Goal: Information Seeking & Learning: Learn about a topic

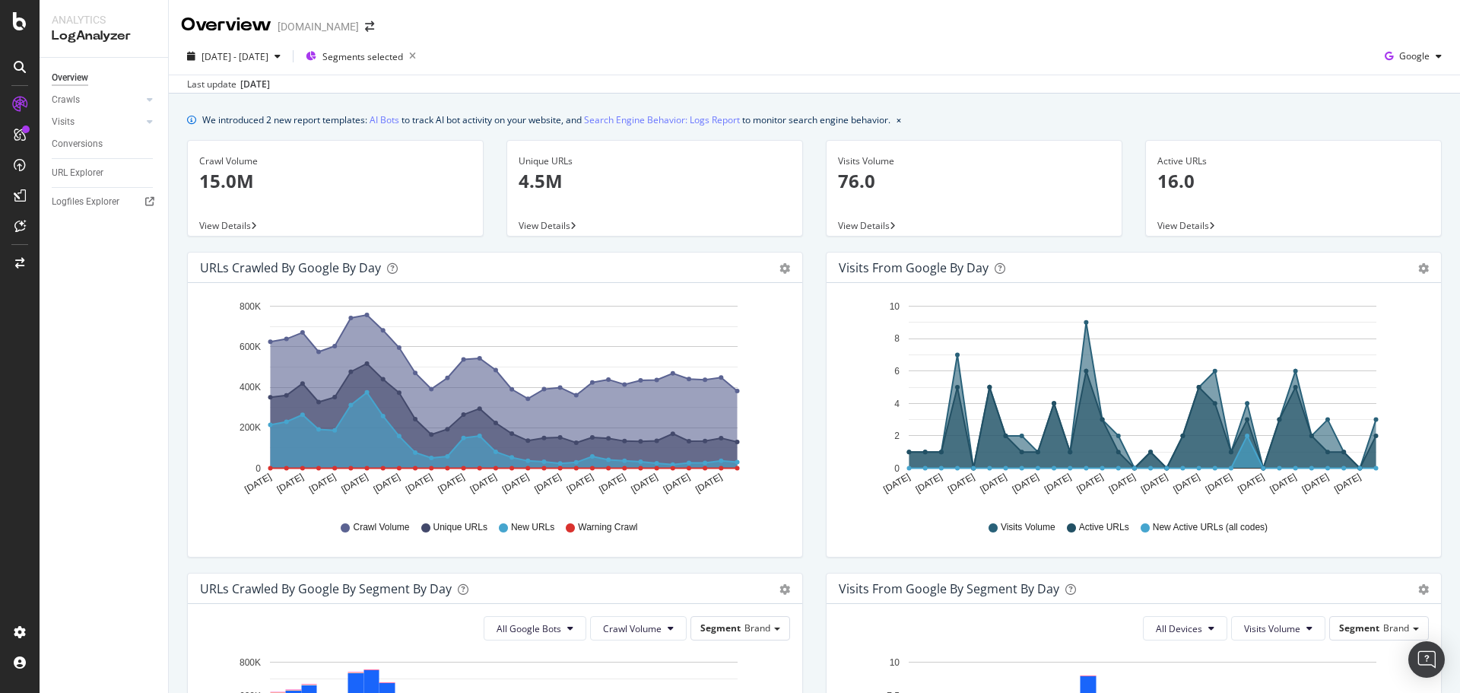
click at [814, 368] on div "Visits from Google by day Area Table Hold CTRL while clicking to filter the rep…" at bounding box center [1133, 412] width 639 height 321
click at [997, 52] on div "2025 Apr. 1st - Apr. 30th Segments selected Google" at bounding box center [814, 59] width 1291 height 30
click at [814, 317] on div "Visits from Google by day Area Table Hold CTRL while clicking to filter the rep…" at bounding box center [1133, 412] width 639 height 321
click at [723, 46] on div "2025 Apr. 1st - Apr. 30th Segments selected Google" at bounding box center [814, 59] width 1291 height 30
click at [814, 278] on div "Visits from Google by day Area Table Hold CTRL while clicking to filter the rep…" at bounding box center [1133, 412] width 639 height 321
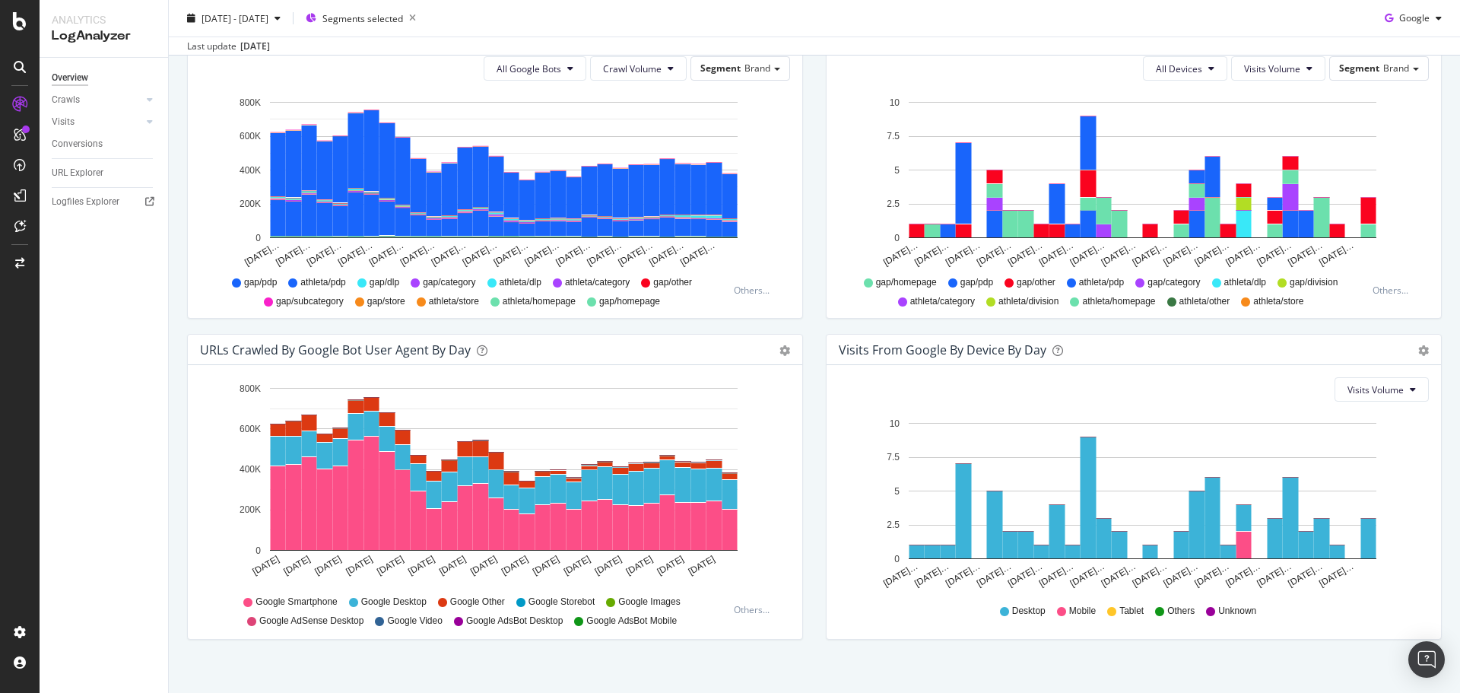
scroll to position [575, 0]
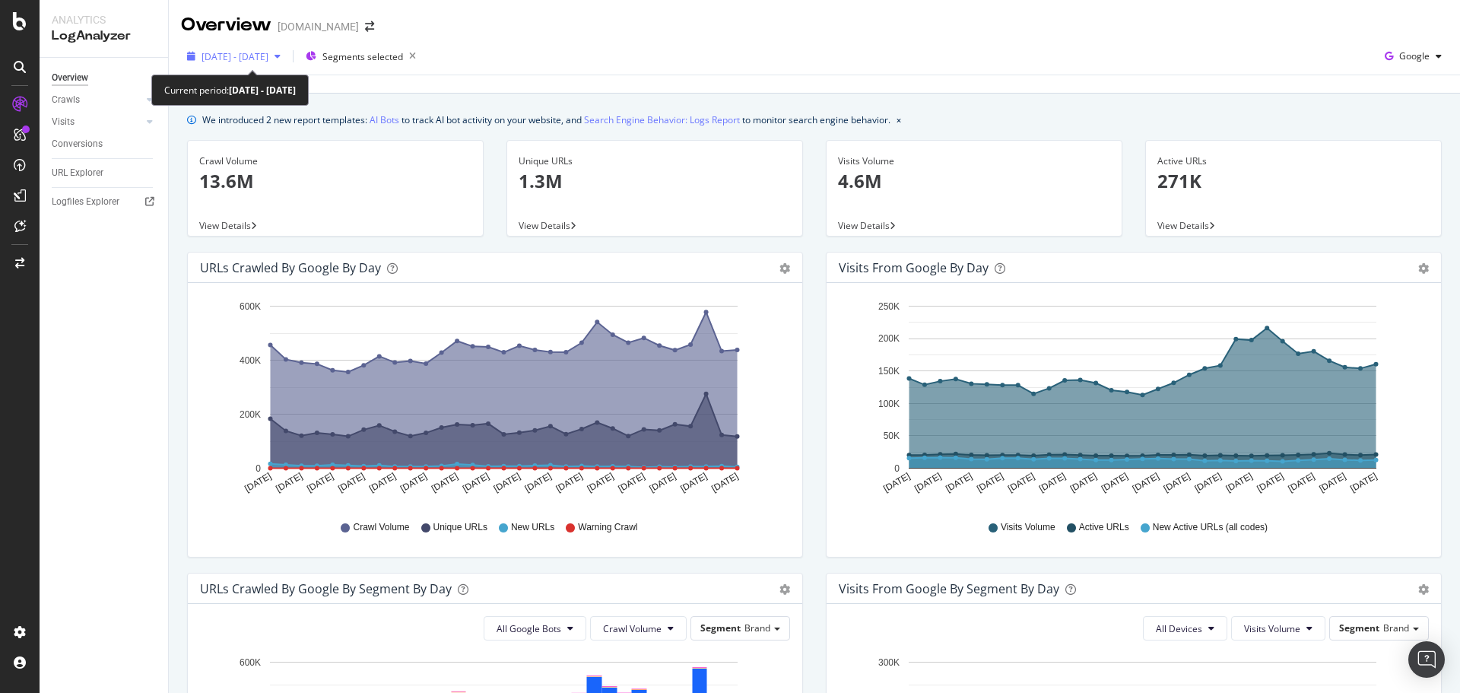
click at [256, 61] on span "2025 Aug. 1st - Aug. 31st" at bounding box center [234, 56] width 67 height 13
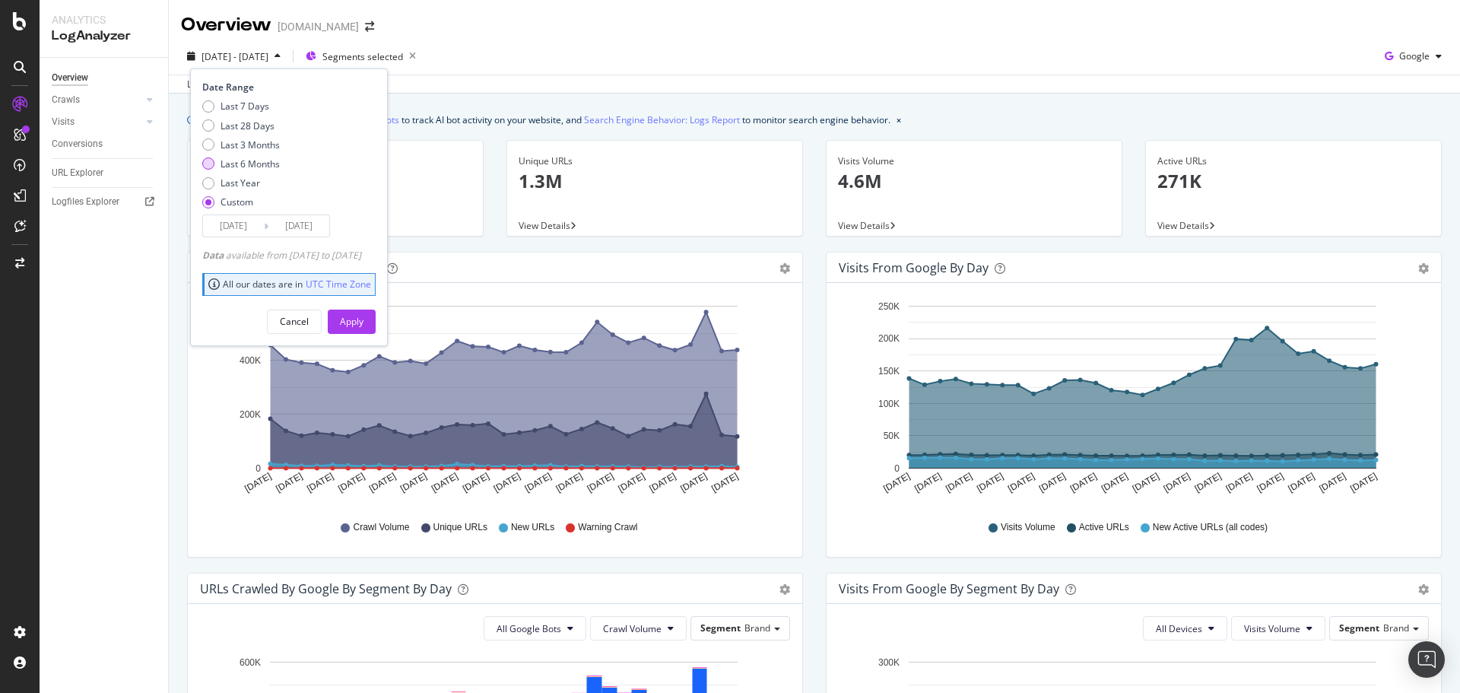
click at [214, 163] on div "Last 6 Months" at bounding box center [208, 163] width 12 height 12
type input "2025/03/24"
type input "2025/09/23"
click at [363, 318] on div "Apply" at bounding box center [352, 321] width 24 height 13
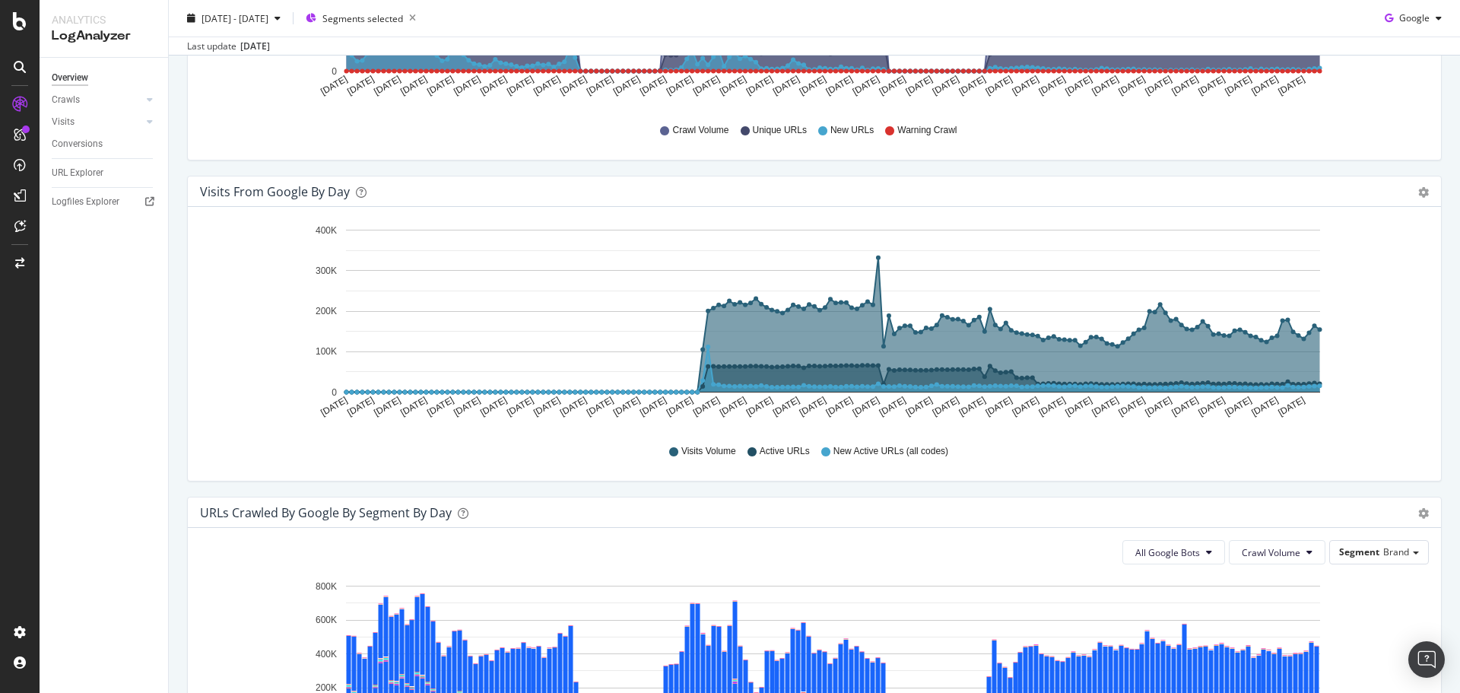
scroll to position [380, 0]
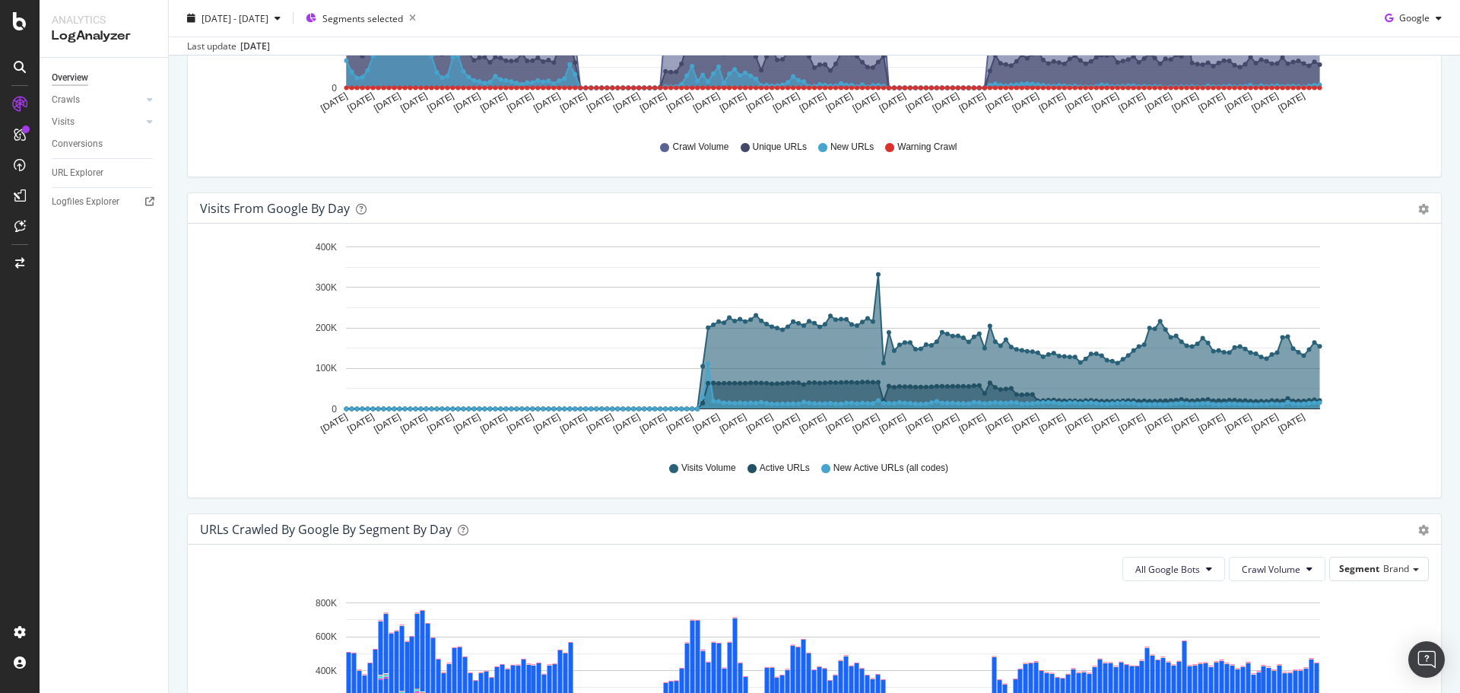
click at [712, 468] on span "Visits Volume" at bounding box center [708, 467] width 55 height 13
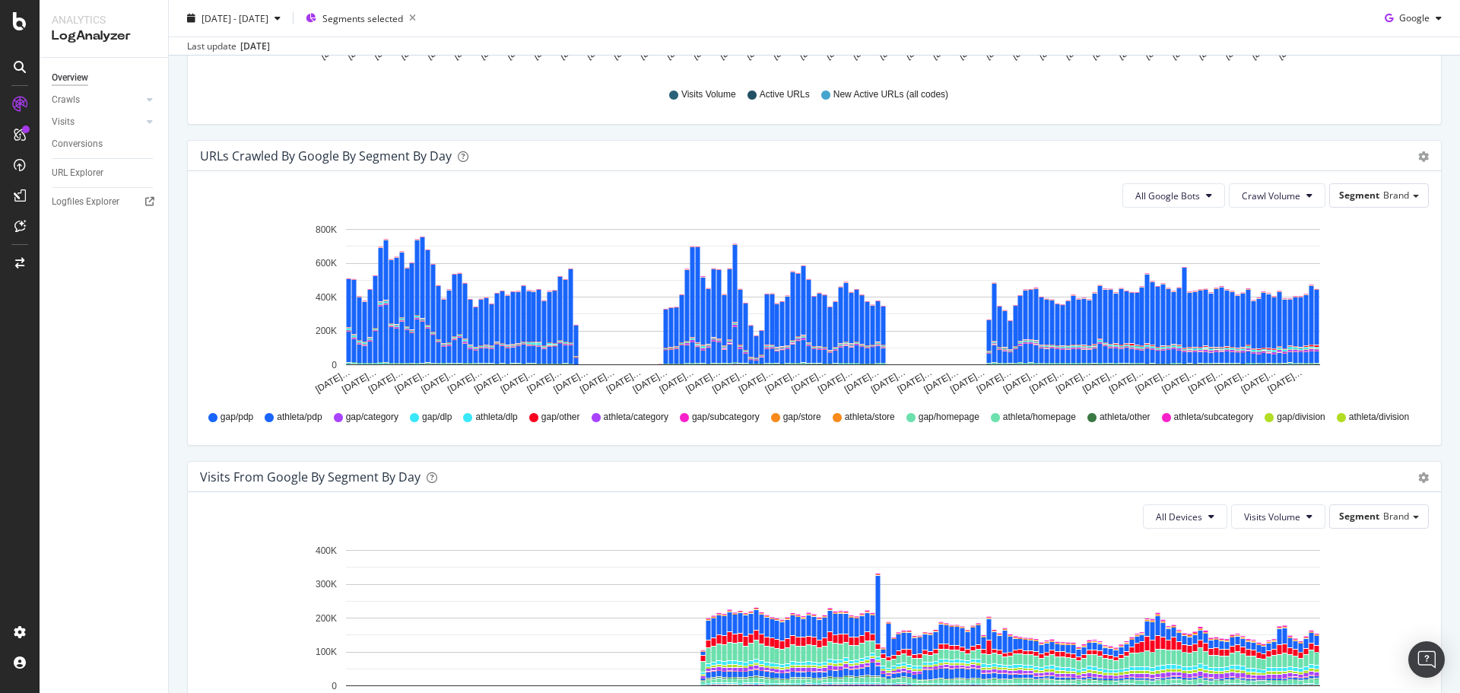
scroll to position [760, 0]
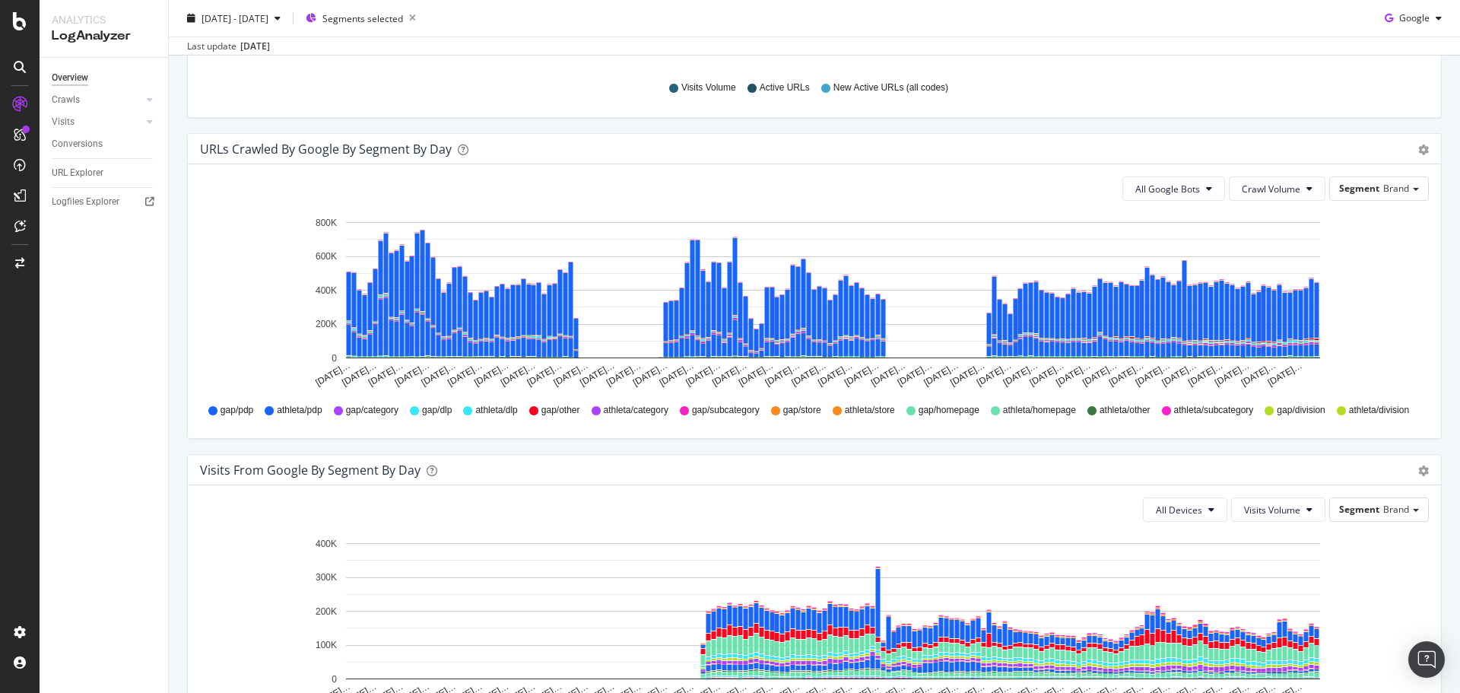
click at [179, 451] on div "URLs Crawled by Google By Segment By Day Timeline (by Value) Table All Google B…" at bounding box center [814, 293] width 1277 height 321
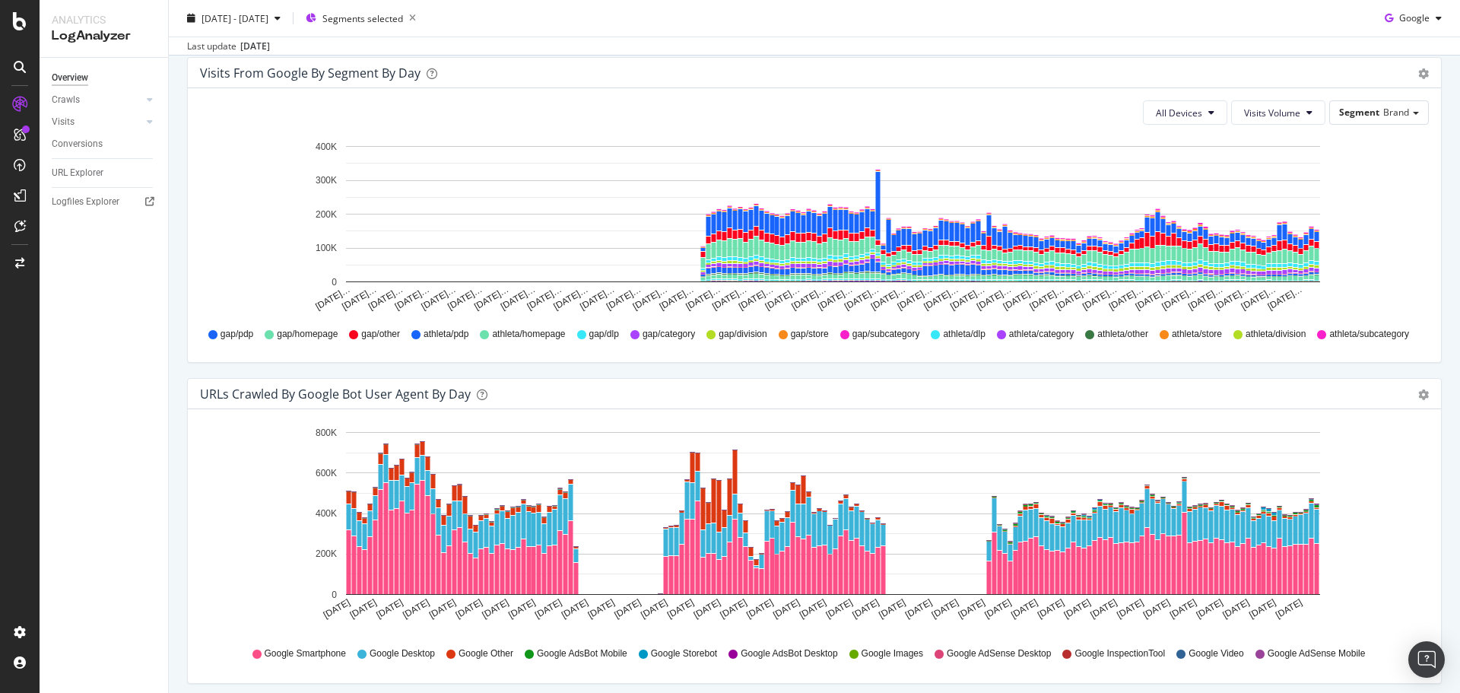
scroll to position [701, 0]
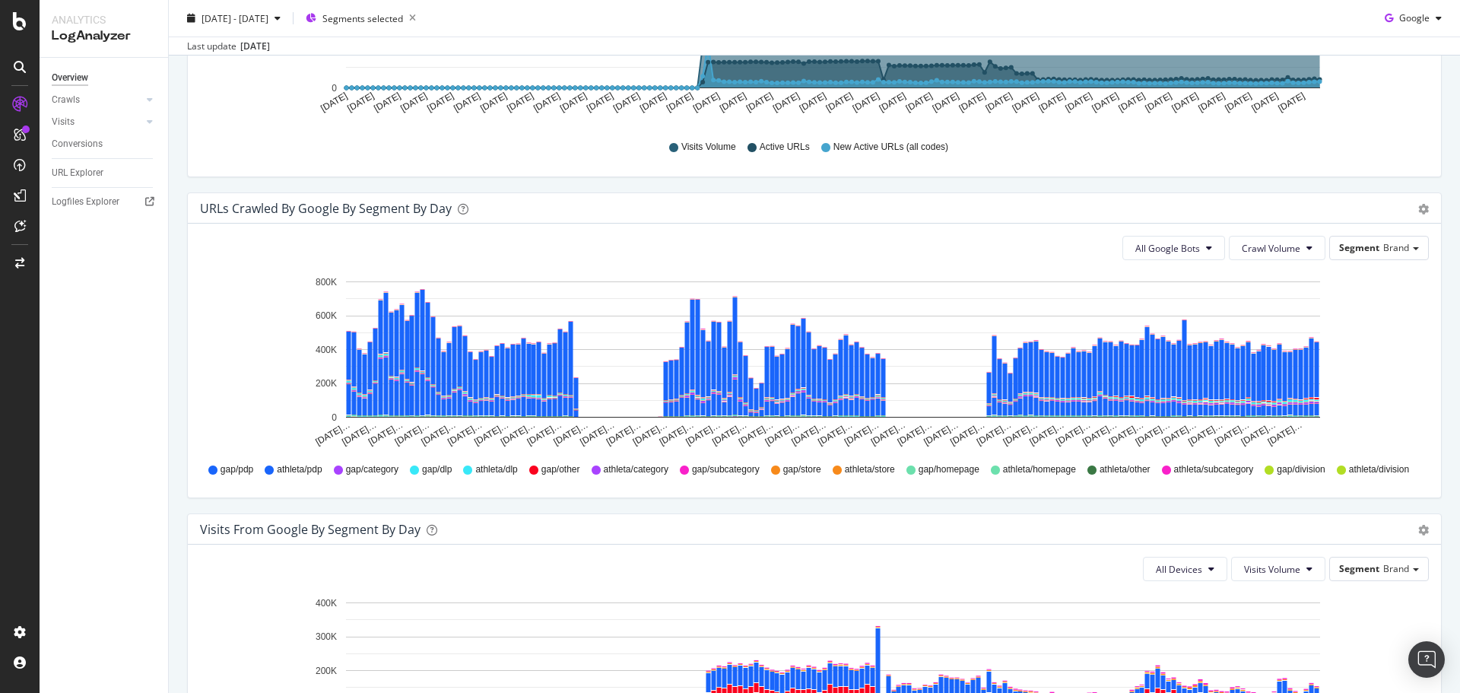
click at [182, 506] on div "URLs Crawled by Google By Segment By Day Timeline (by Value) Table All Google B…" at bounding box center [814, 352] width 1277 height 321
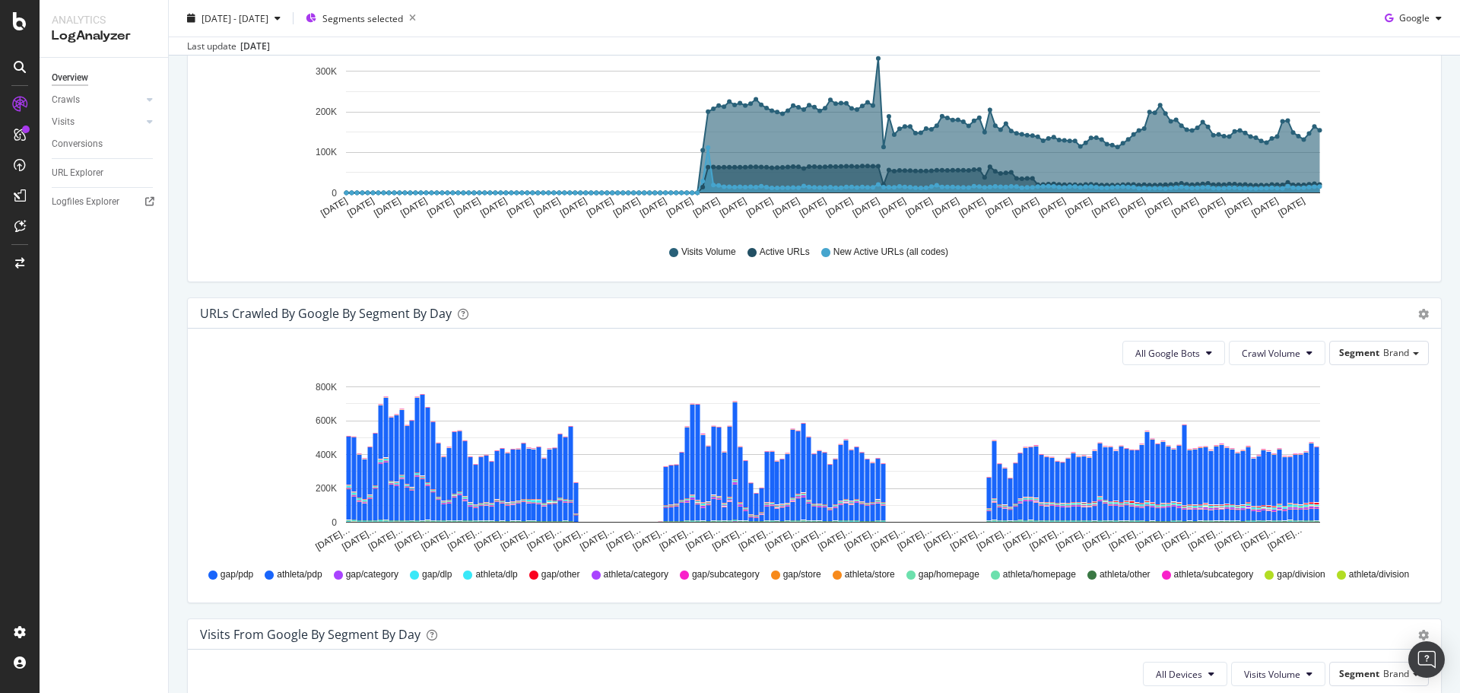
scroll to position [473, 0]
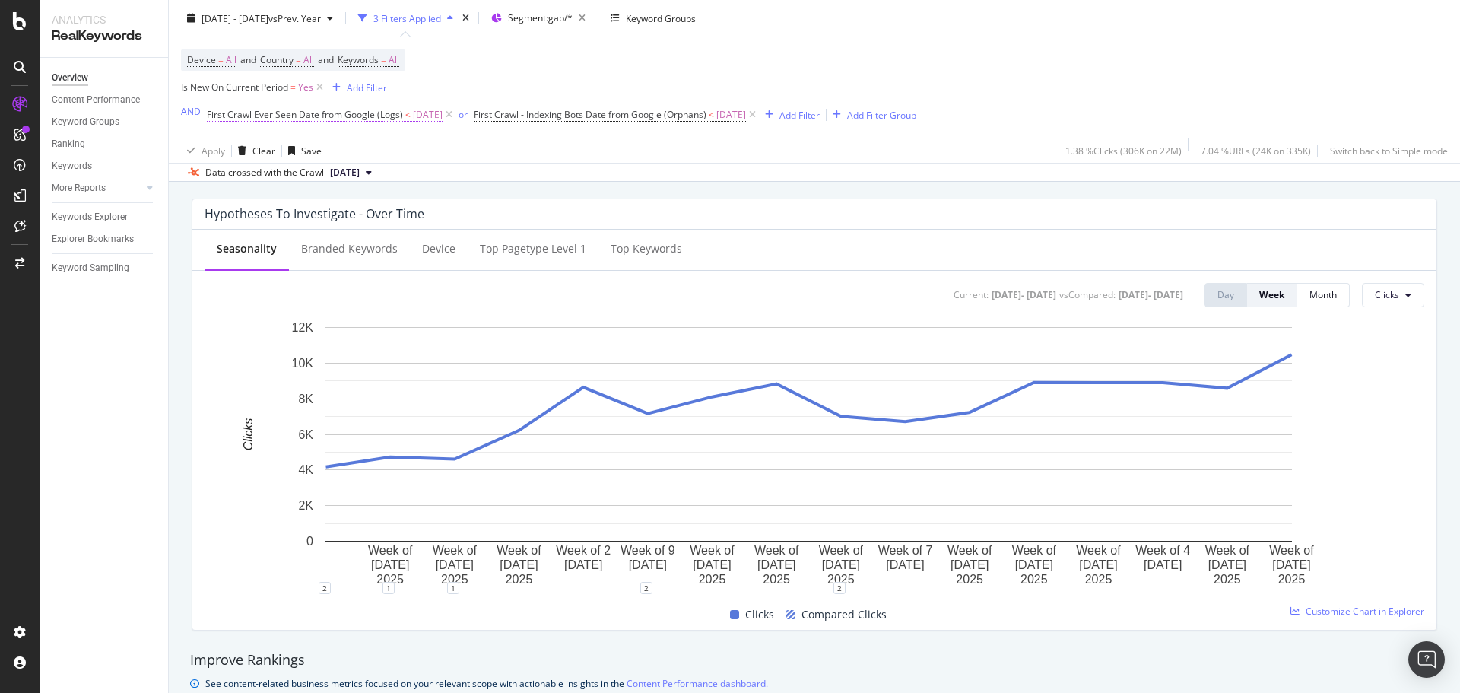
scroll to position [532, 0]
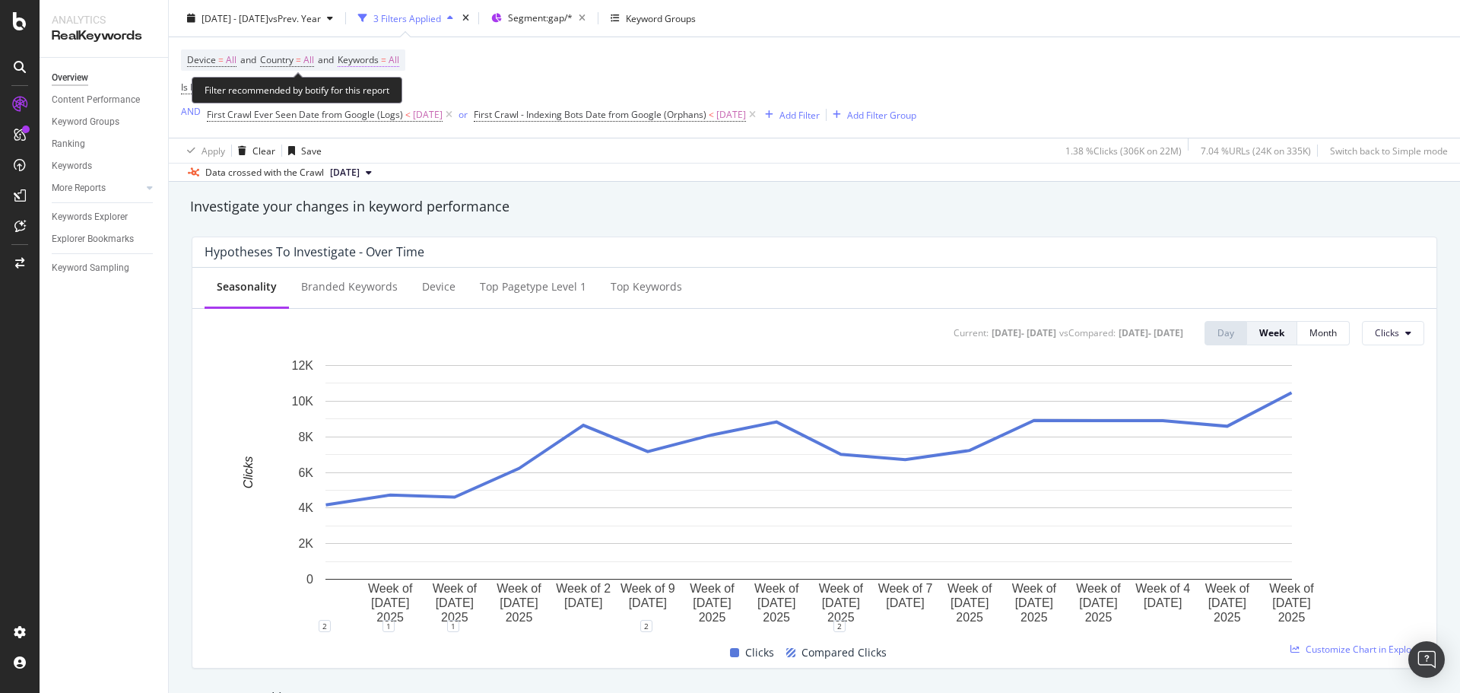
click at [386, 61] on span "=" at bounding box center [383, 59] width 5 height 13
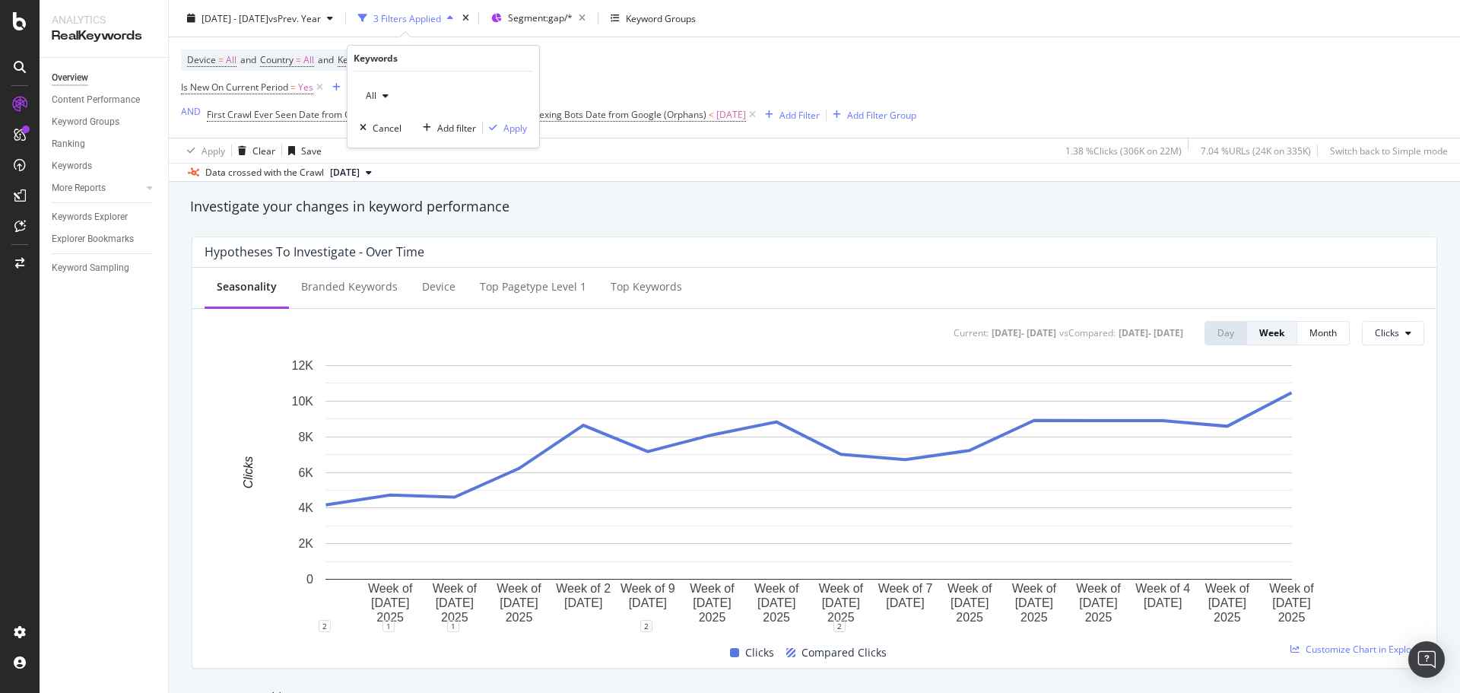
click at [385, 95] on icon "button" at bounding box center [385, 95] width 6 height 9
click at [405, 129] on span "Non-Branded" at bounding box center [450, 126] width 155 height 14
click at [512, 128] on div "Apply" at bounding box center [515, 128] width 24 height 13
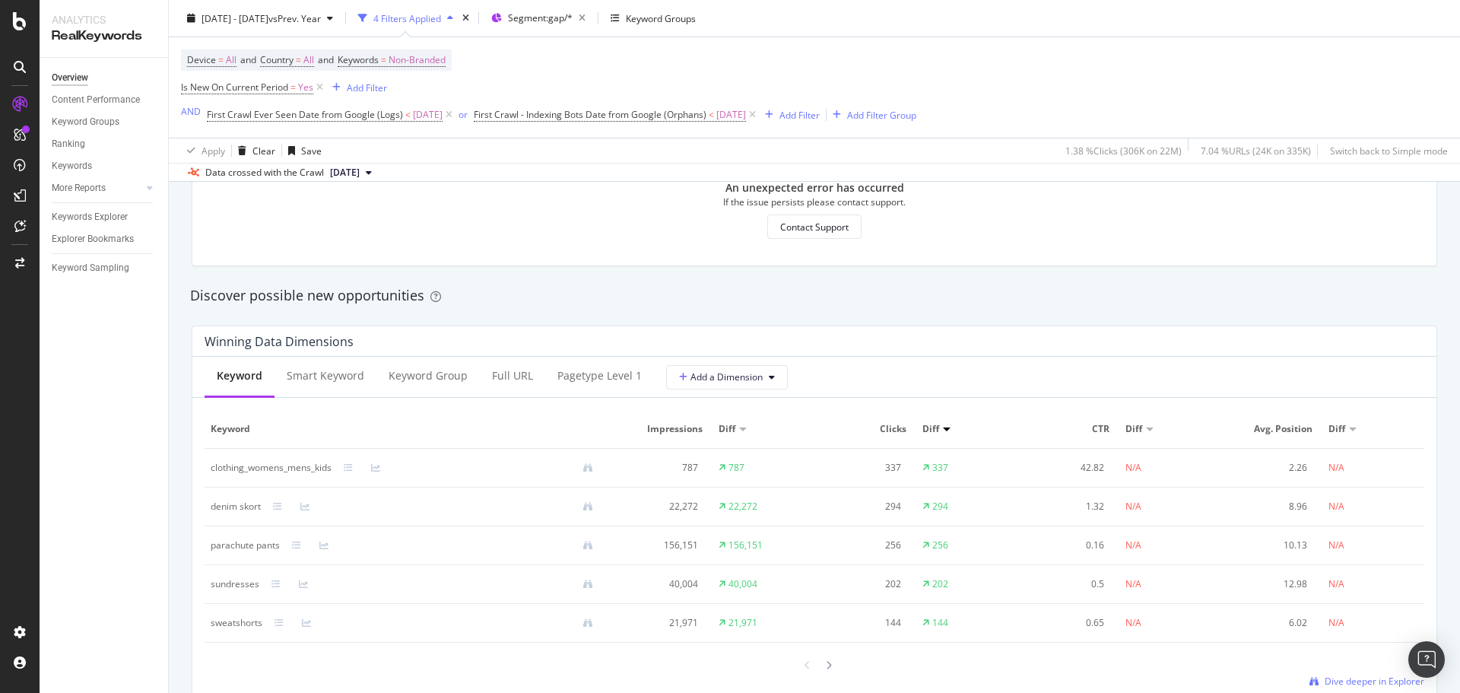
scroll to position [1292, 0]
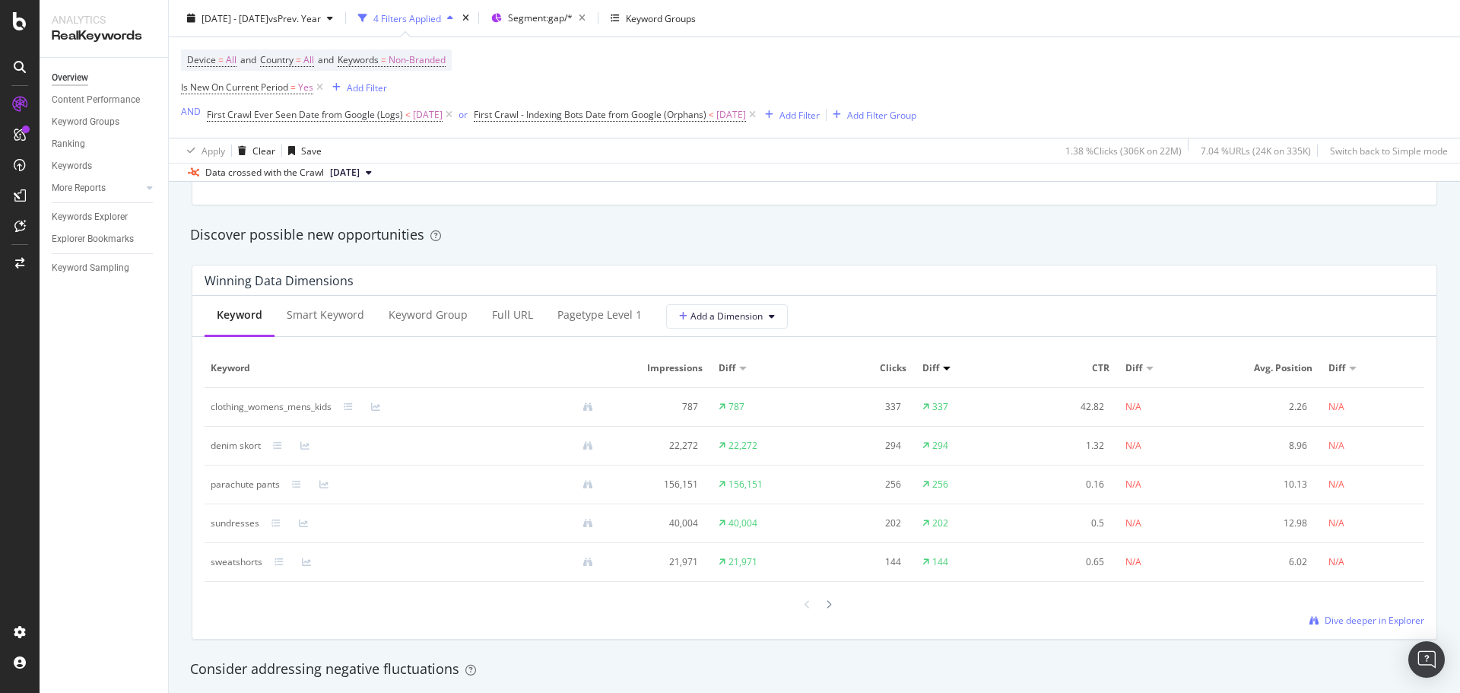
click at [185, 342] on div "Winning Data Dimensions Keyword Smart Keyword Keyword Group Full URL pagetype L…" at bounding box center [814, 451] width 1264 height 399
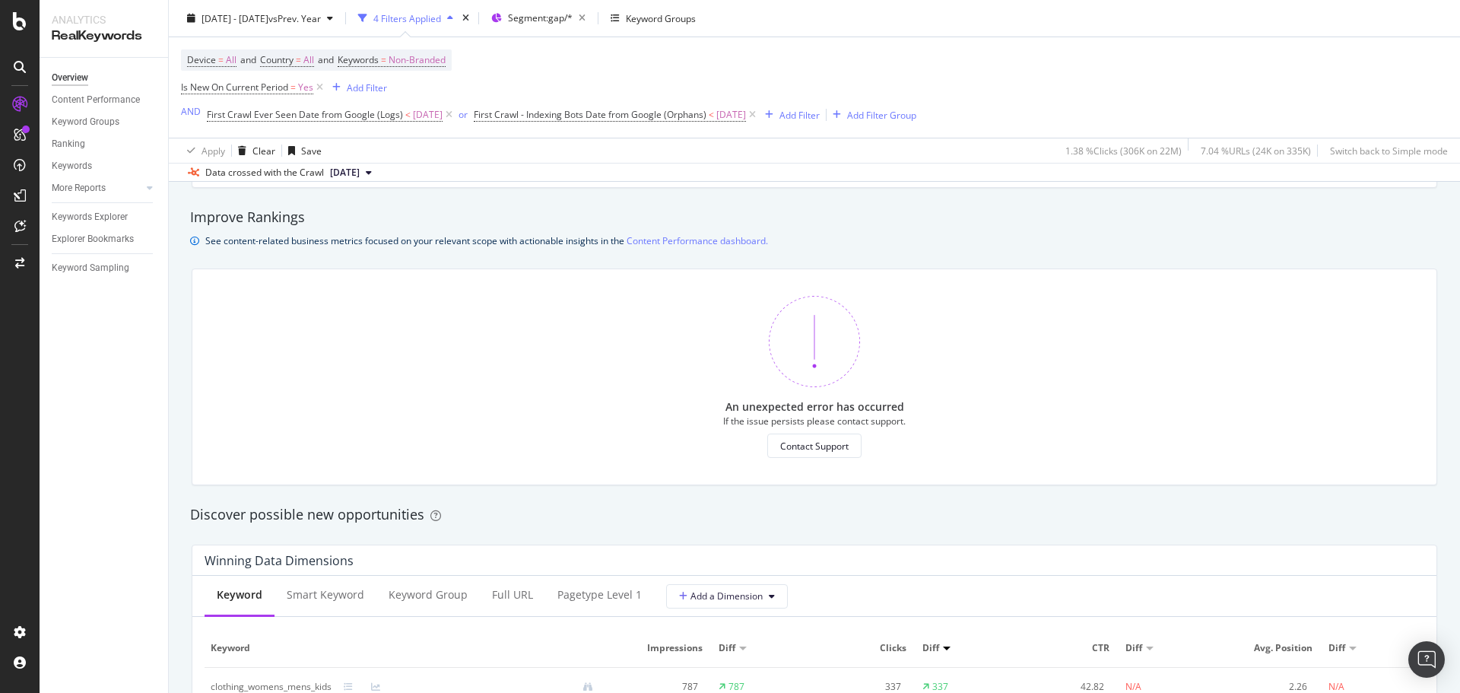
scroll to position [988, 0]
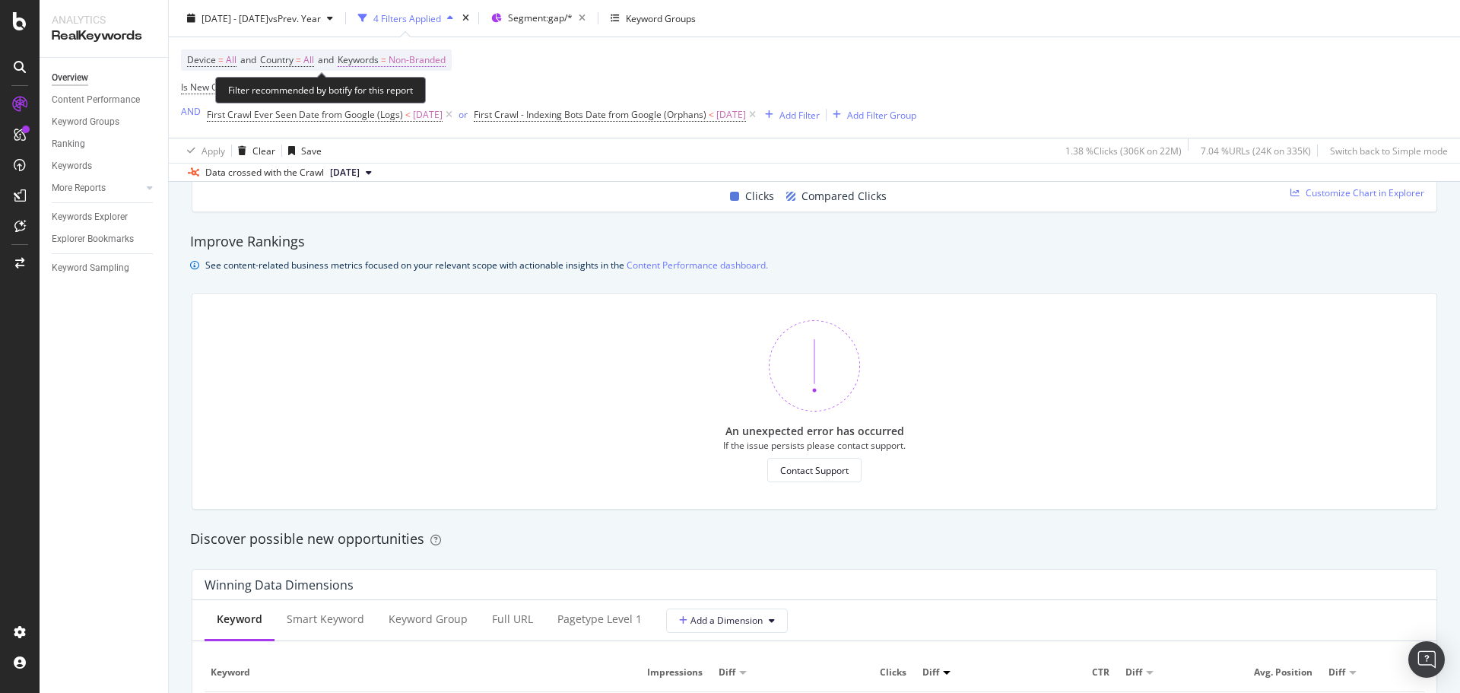
click at [386, 56] on span "=" at bounding box center [383, 59] width 5 height 13
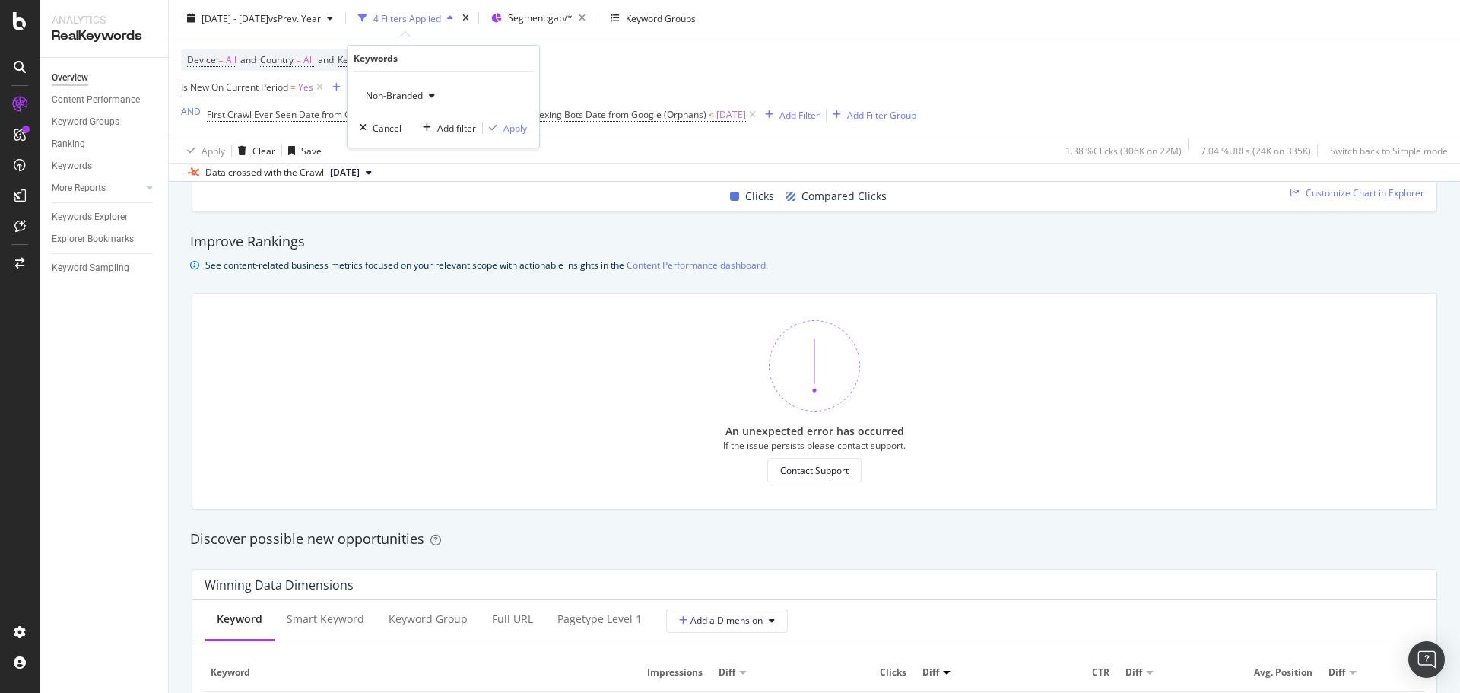
click at [407, 90] on span "Non-Branded" at bounding box center [391, 95] width 63 height 13
click at [386, 215] on span "All" at bounding box center [450, 215] width 155 height 14
click at [510, 126] on div "Apply" at bounding box center [515, 128] width 24 height 13
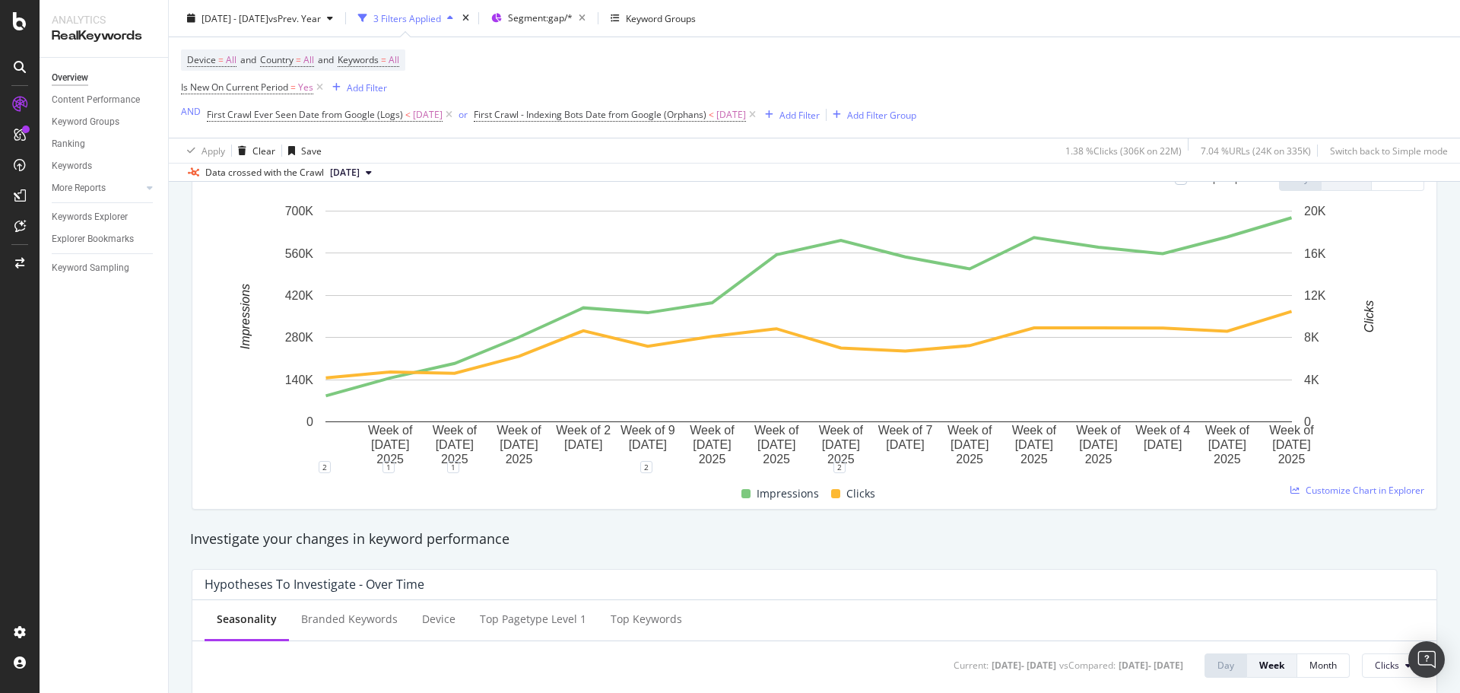
scroll to position [152, 0]
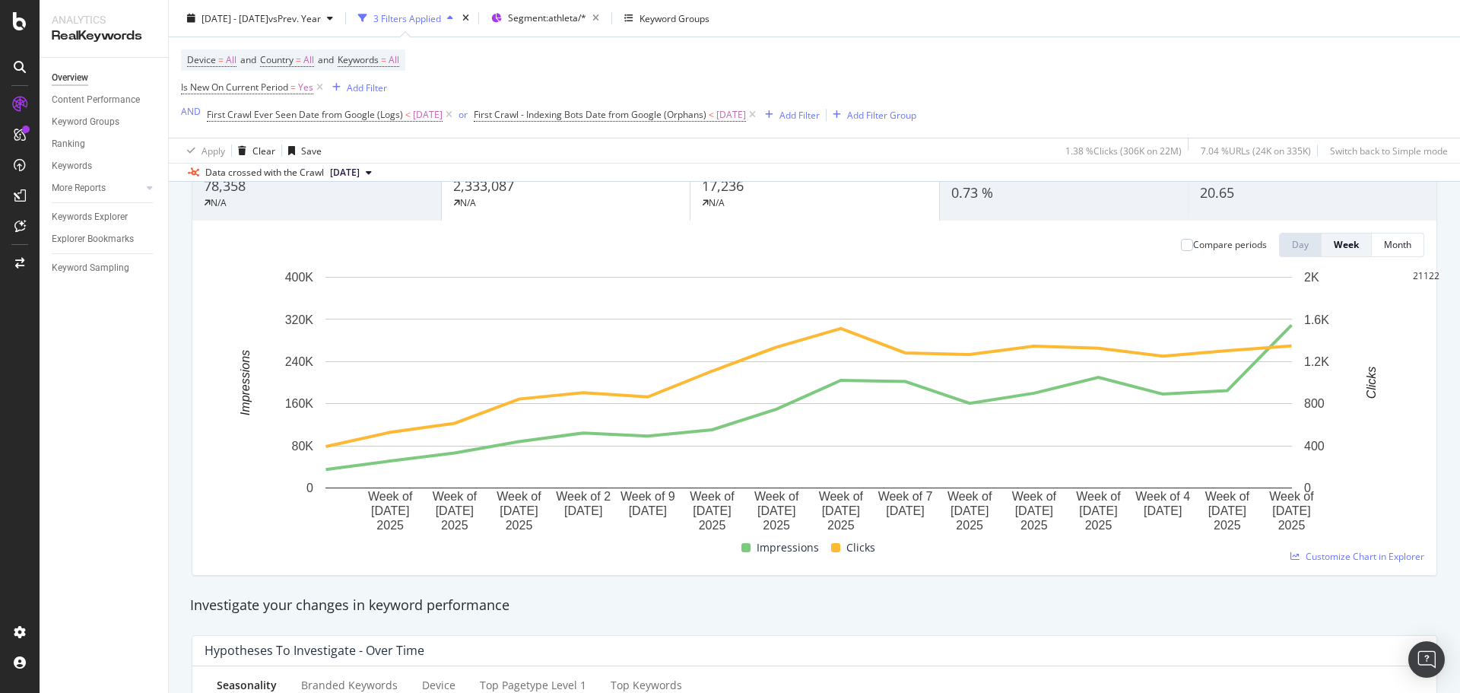
scroll to position [76, 0]
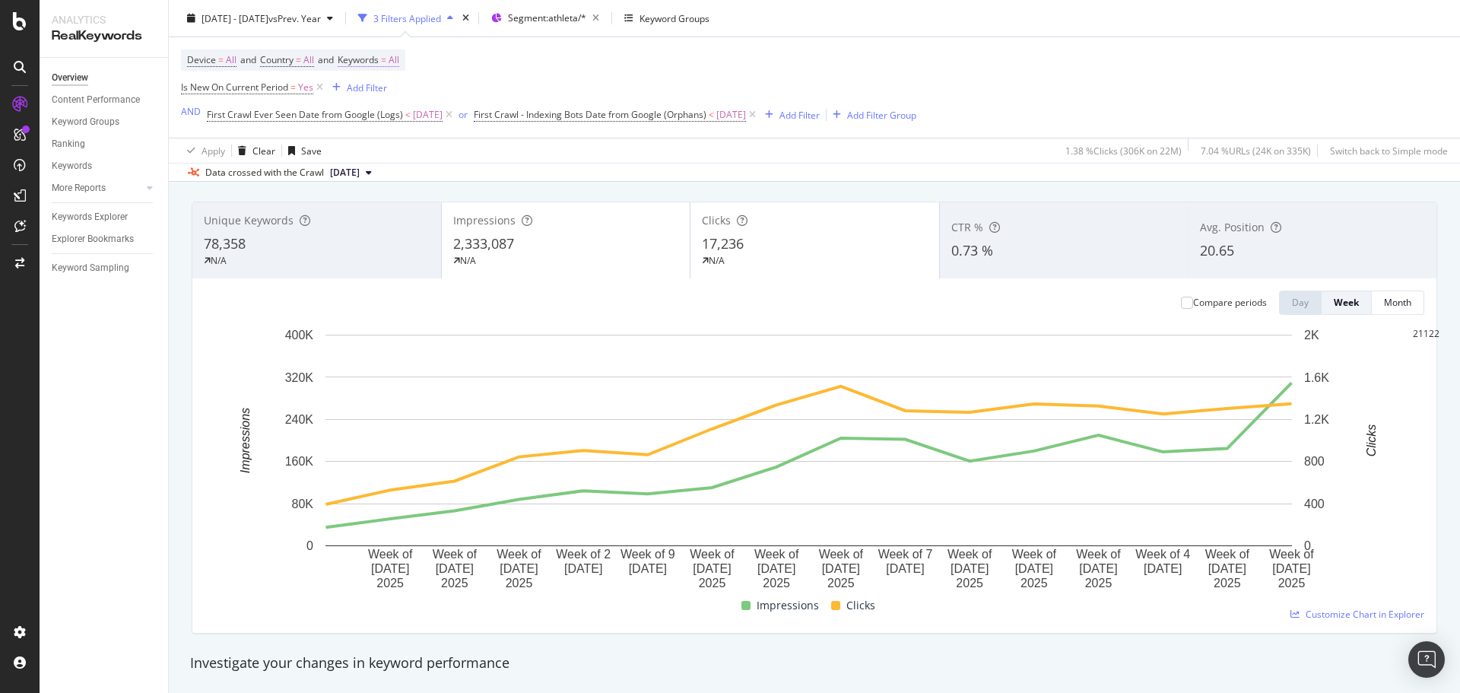
click at [386, 65] on span "=" at bounding box center [383, 59] width 5 height 13
click at [378, 75] on div "button" at bounding box center [369, 70] width 18 height 9
click at [410, 134] on div "Non-Branded" at bounding box center [449, 126] width 179 height 22
click at [583, 78] on div "Apply" at bounding box center [595, 71] width 24 height 13
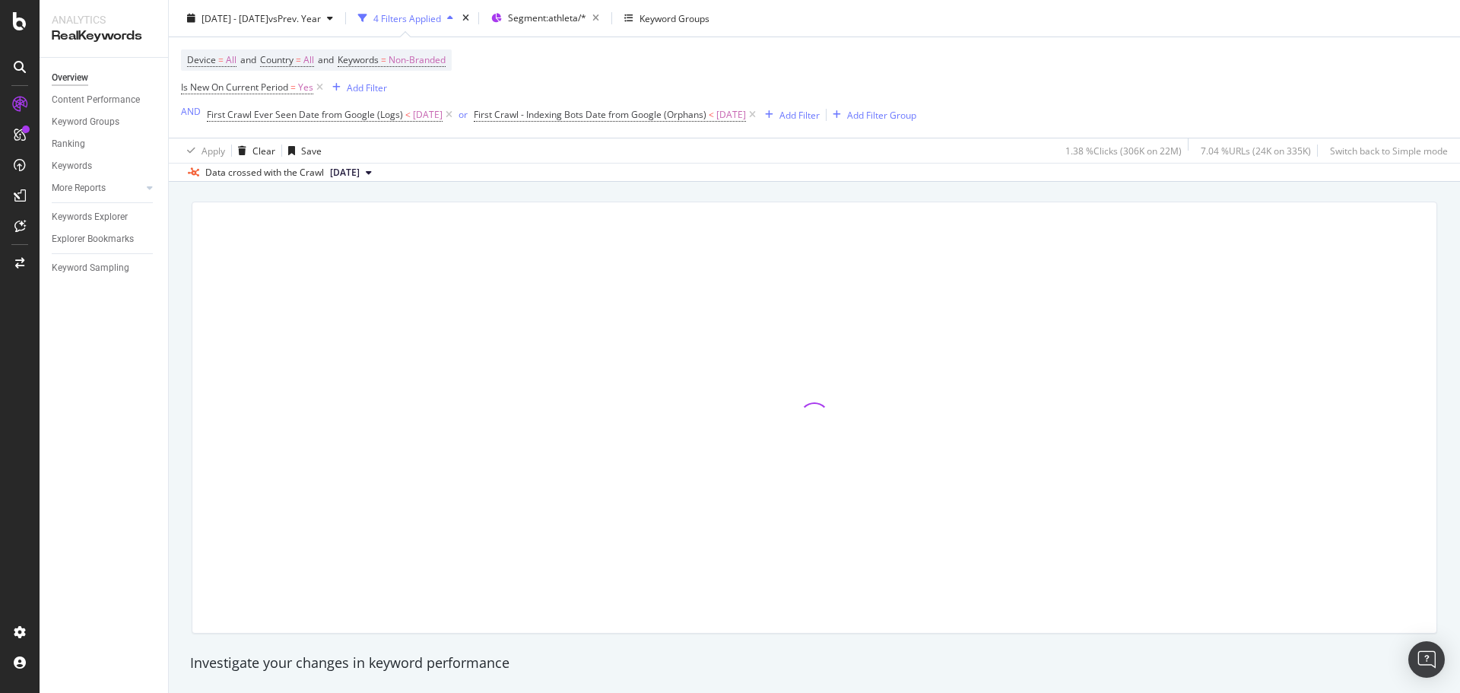
click at [79, 363] on div "Overview Content Performance Keyword Groups Ranking Keywords More Reports Count…" at bounding box center [104, 375] width 128 height 635
click at [192, 358] on div at bounding box center [814, 417] width 1264 height 456
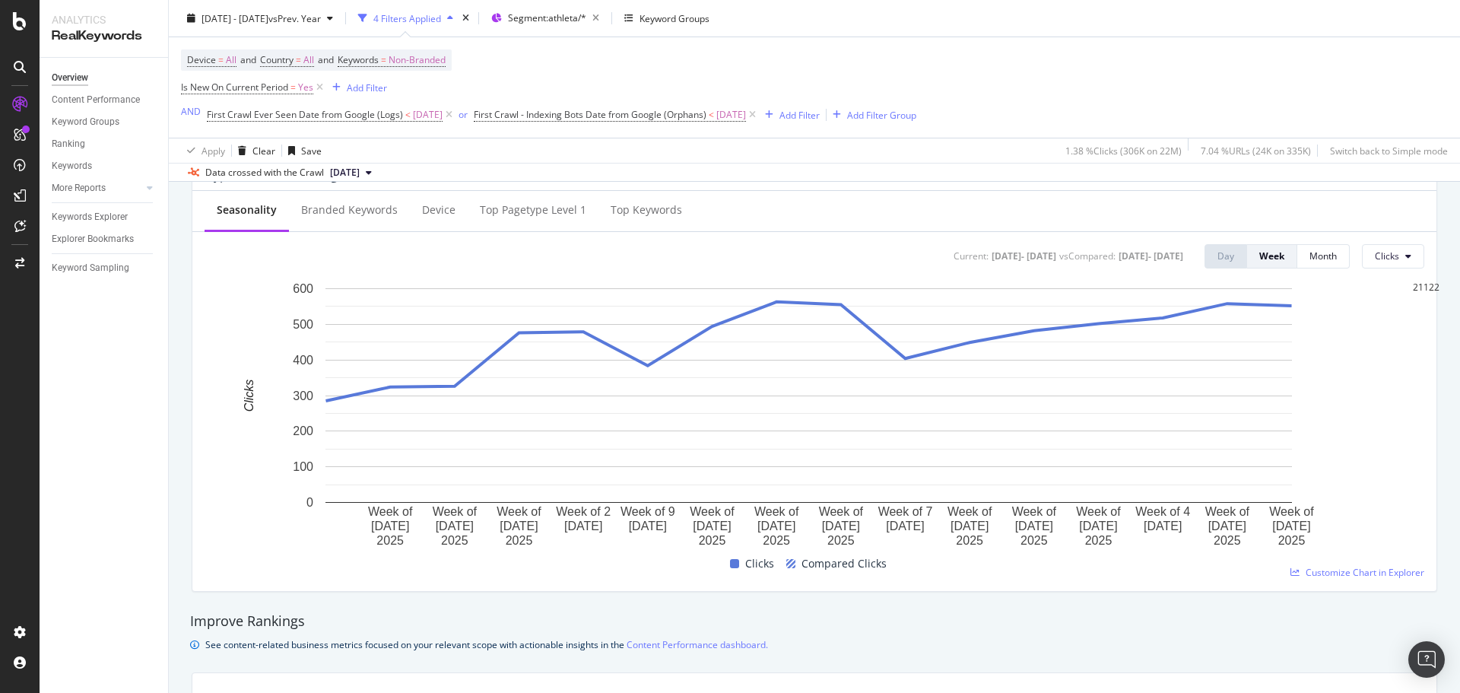
scroll to position [608, 0]
drag, startPoint x: 841, startPoint y: 548, endPoint x: 684, endPoint y: 580, distance: 159.8
click at [685, 579] on div "Week of 12 May. 2025 Week of 19 May. 2025 Week of 26 May. 2025 Week of 2 Jun. 2…" at bounding box center [814, 430] width 1219 height 298
click at [243, 26] on div "2025 May. 5th - Aug. 24th vs Prev. Year" at bounding box center [260, 18] width 158 height 23
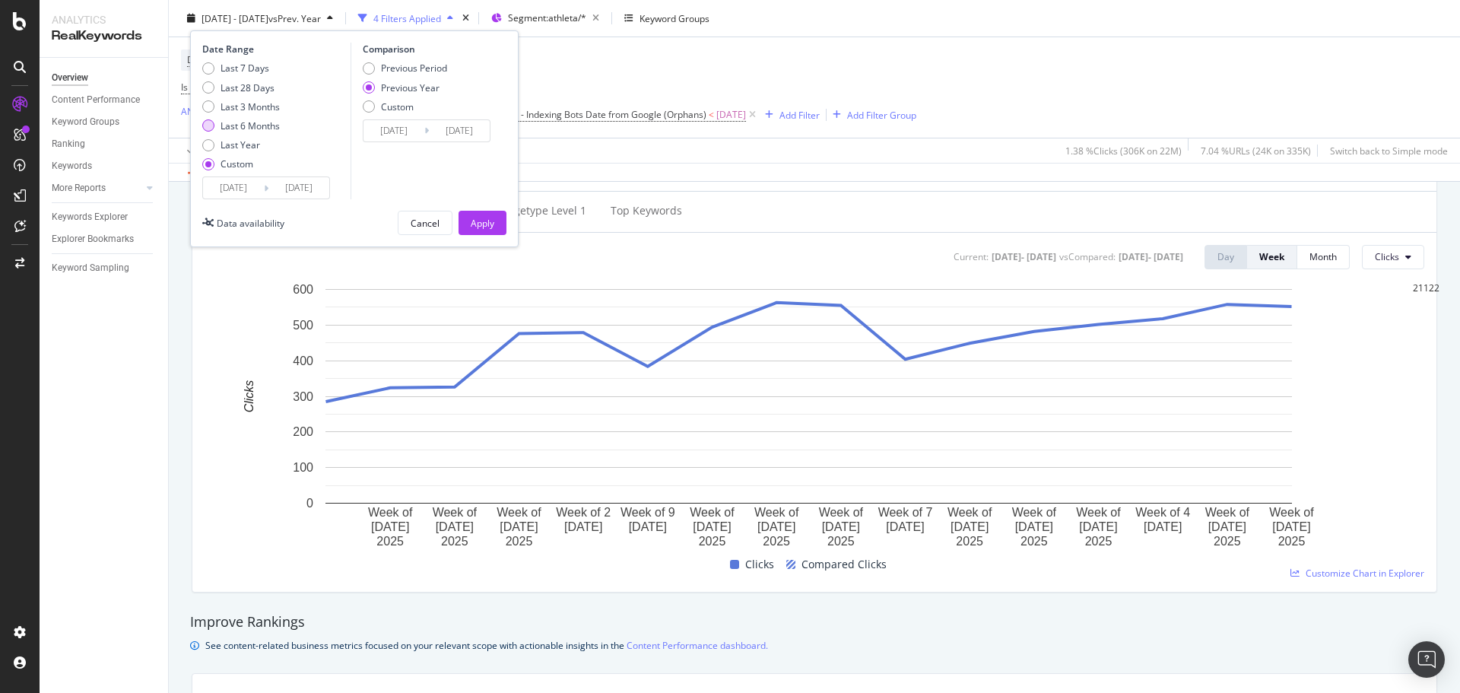
click at [232, 122] on div "Last 6 Months" at bounding box center [249, 125] width 59 height 13
type input "2025/03/23"
type input "2025/09/22"
type input "2024/03/24"
type input "2024/09/23"
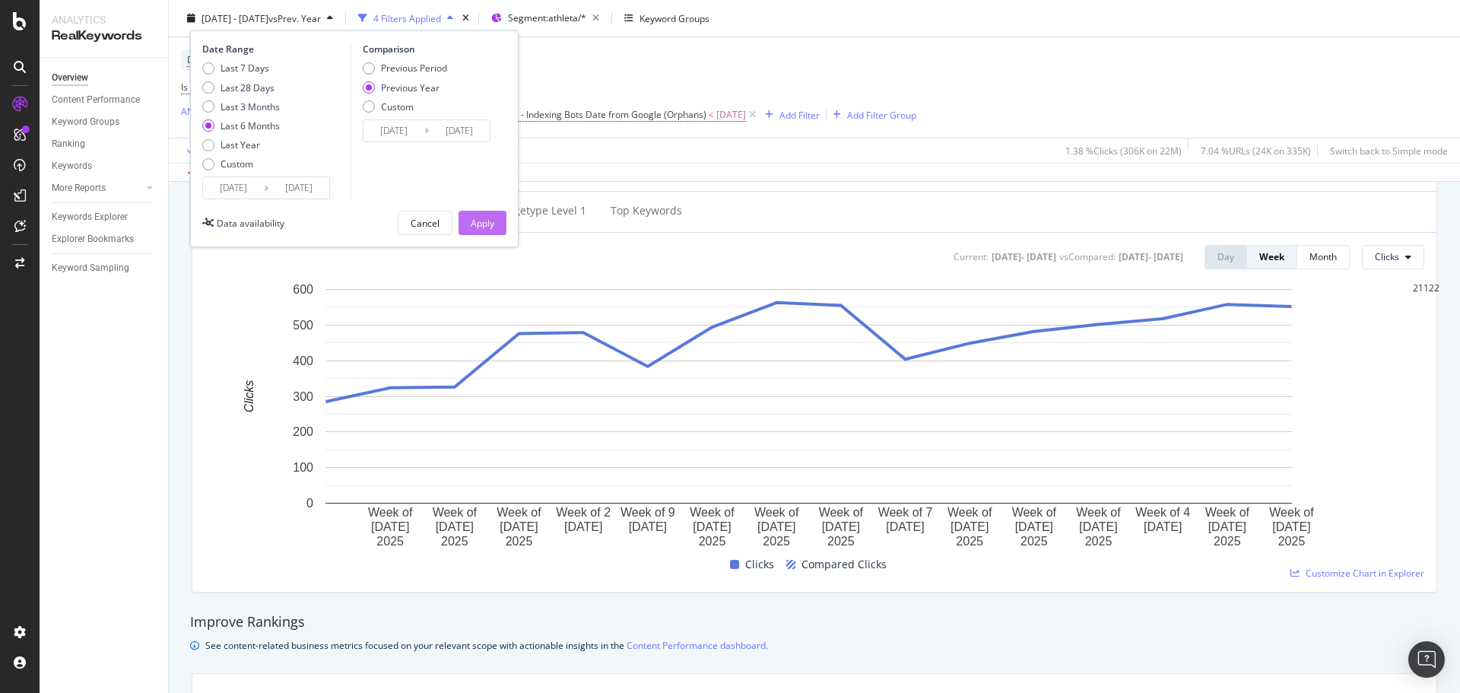
click at [478, 214] on div "Apply" at bounding box center [483, 222] width 24 height 23
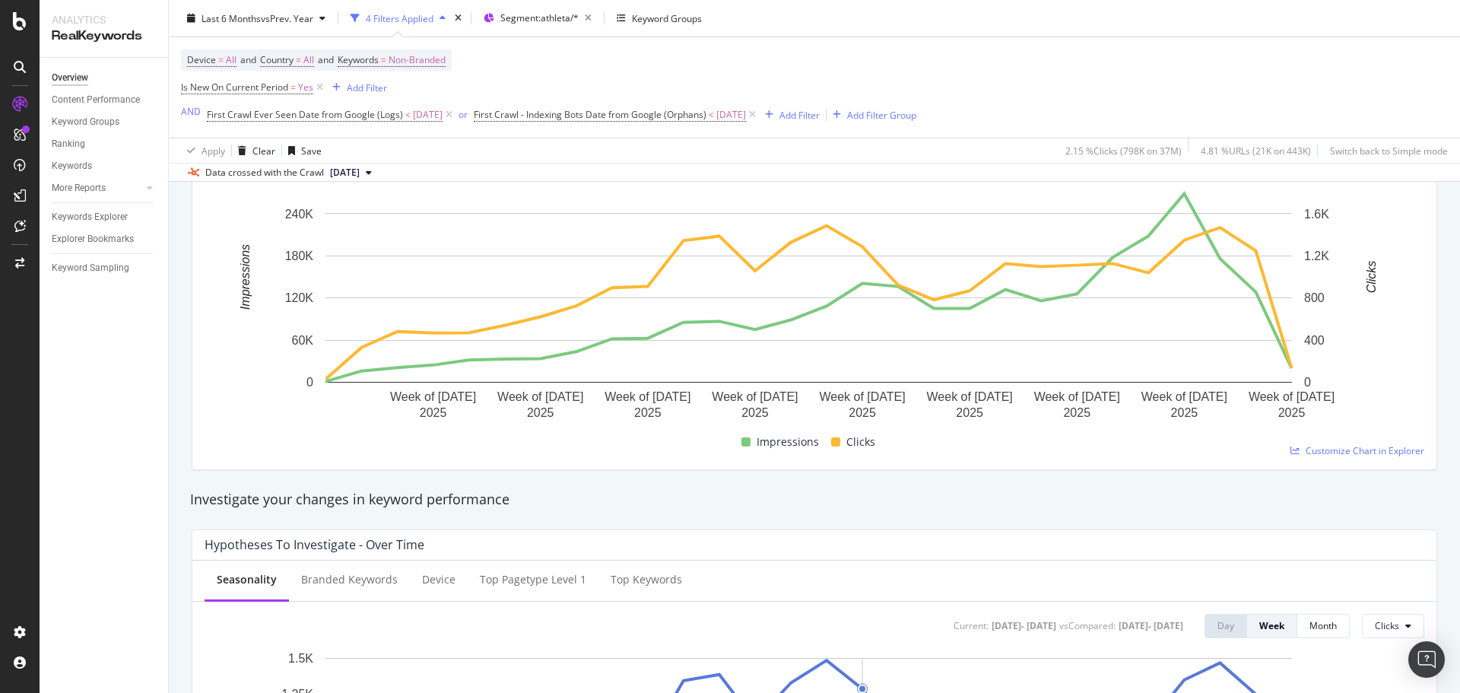
scroll to position [228, 0]
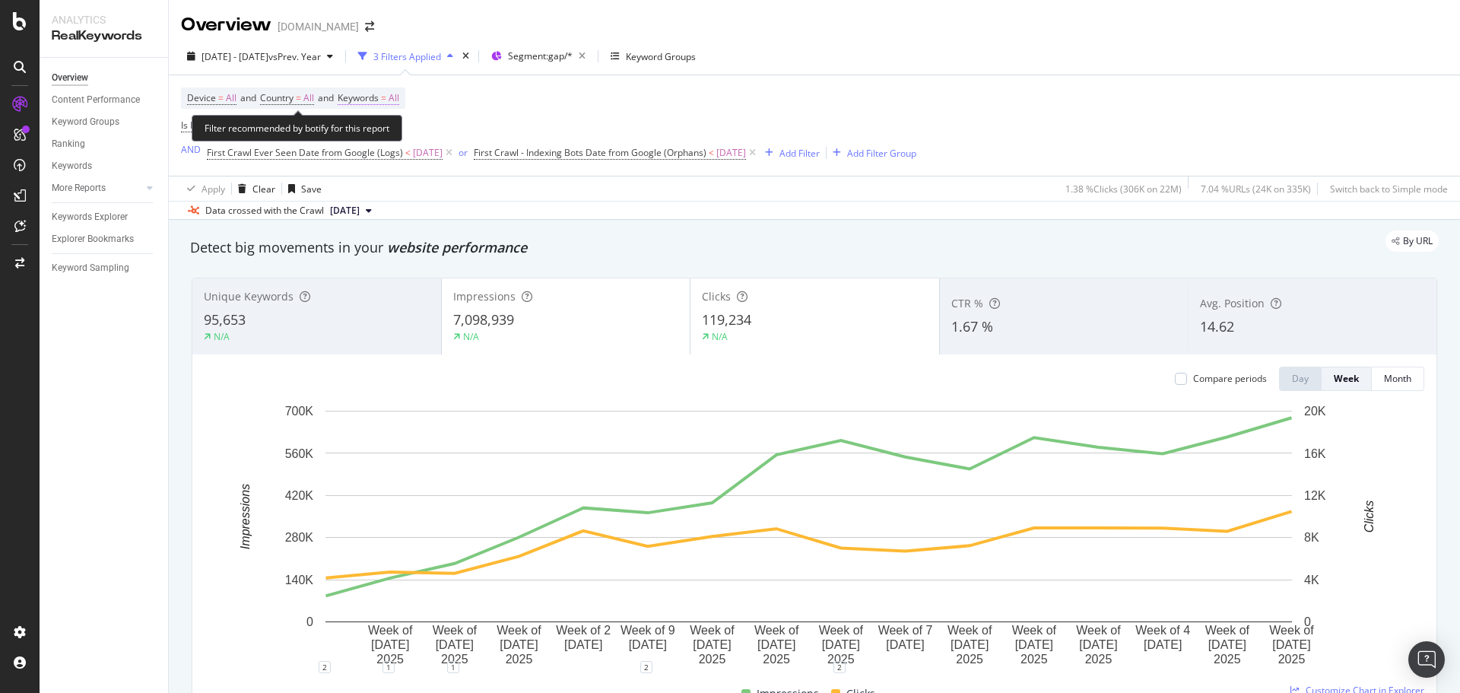
click at [374, 97] on span "Keywords" at bounding box center [358, 97] width 41 height 13
click at [375, 132] on span "All" at bounding box center [368, 133] width 17 height 13
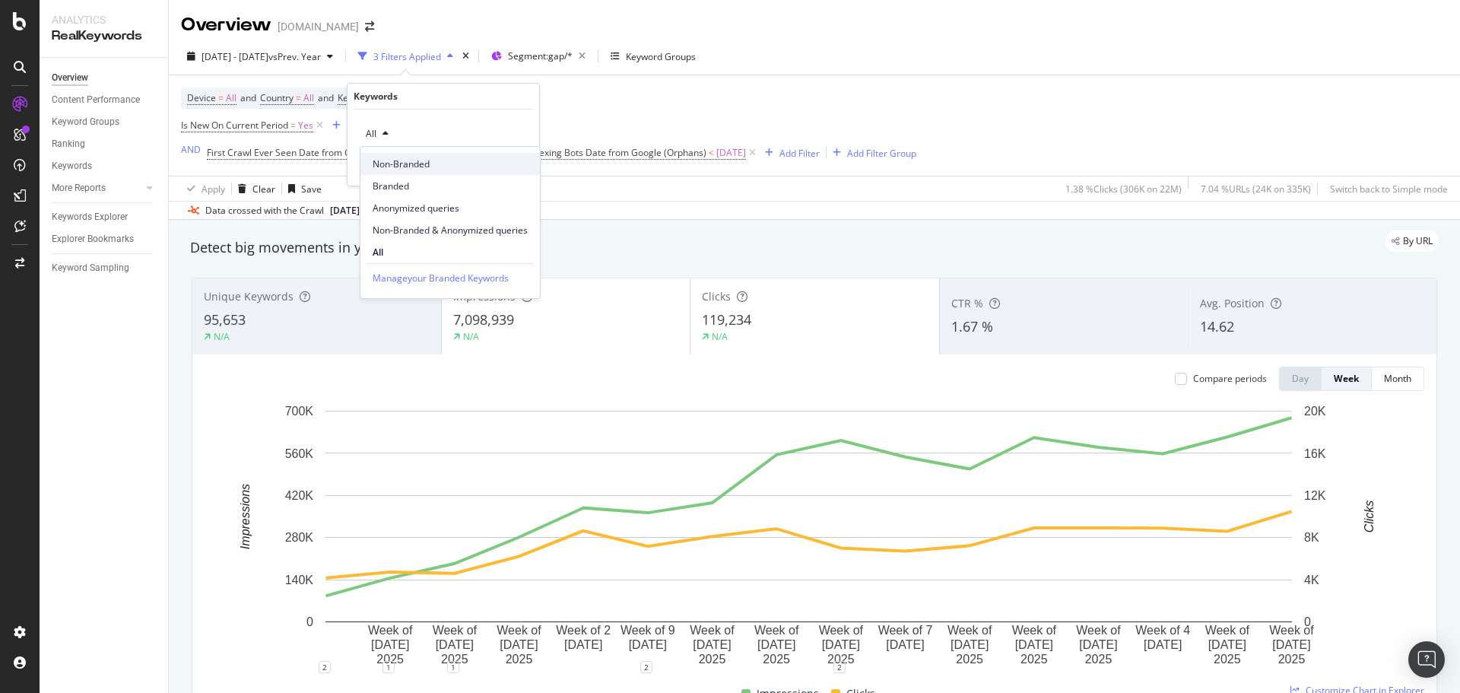
click at [395, 162] on span "Non-Branded" at bounding box center [450, 164] width 155 height 14
click at [516, 166] on div "Apply" at bounding box center [515, 166] width 24 height 13
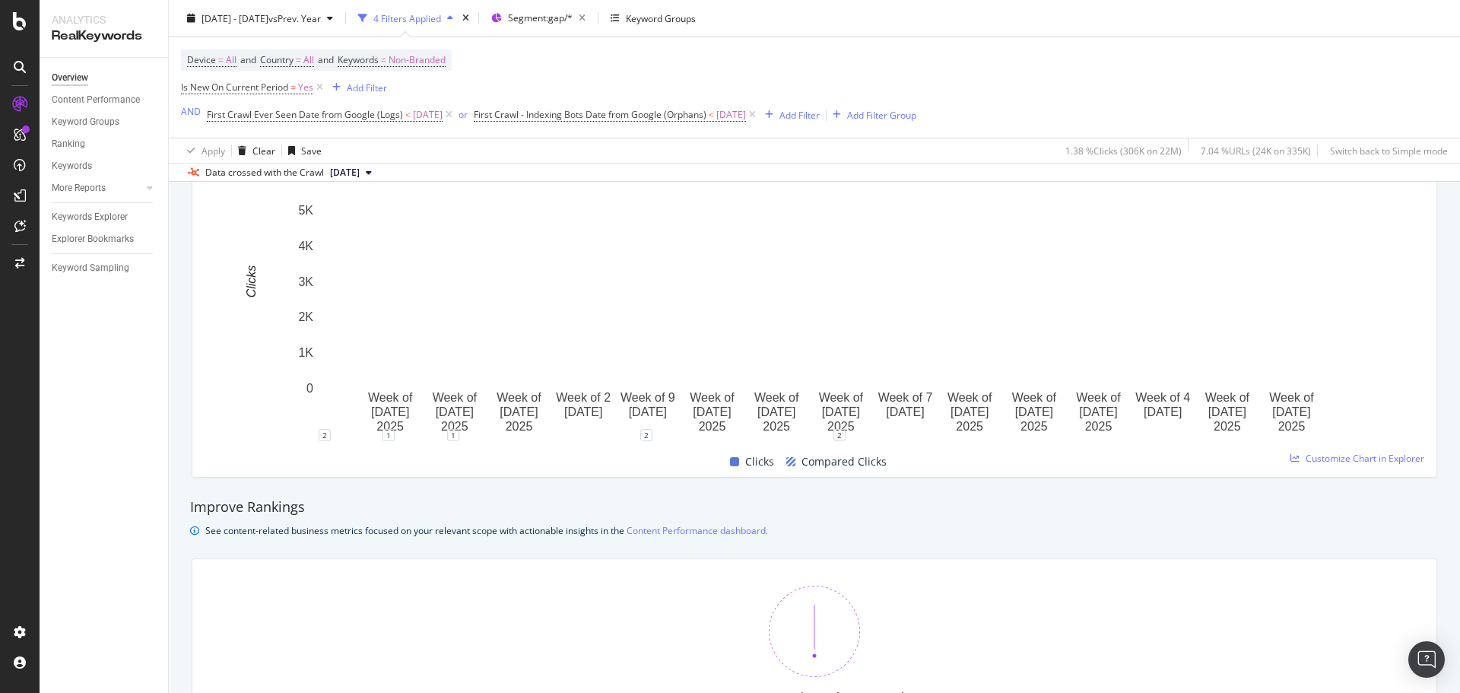
scroll to position [836, 0]
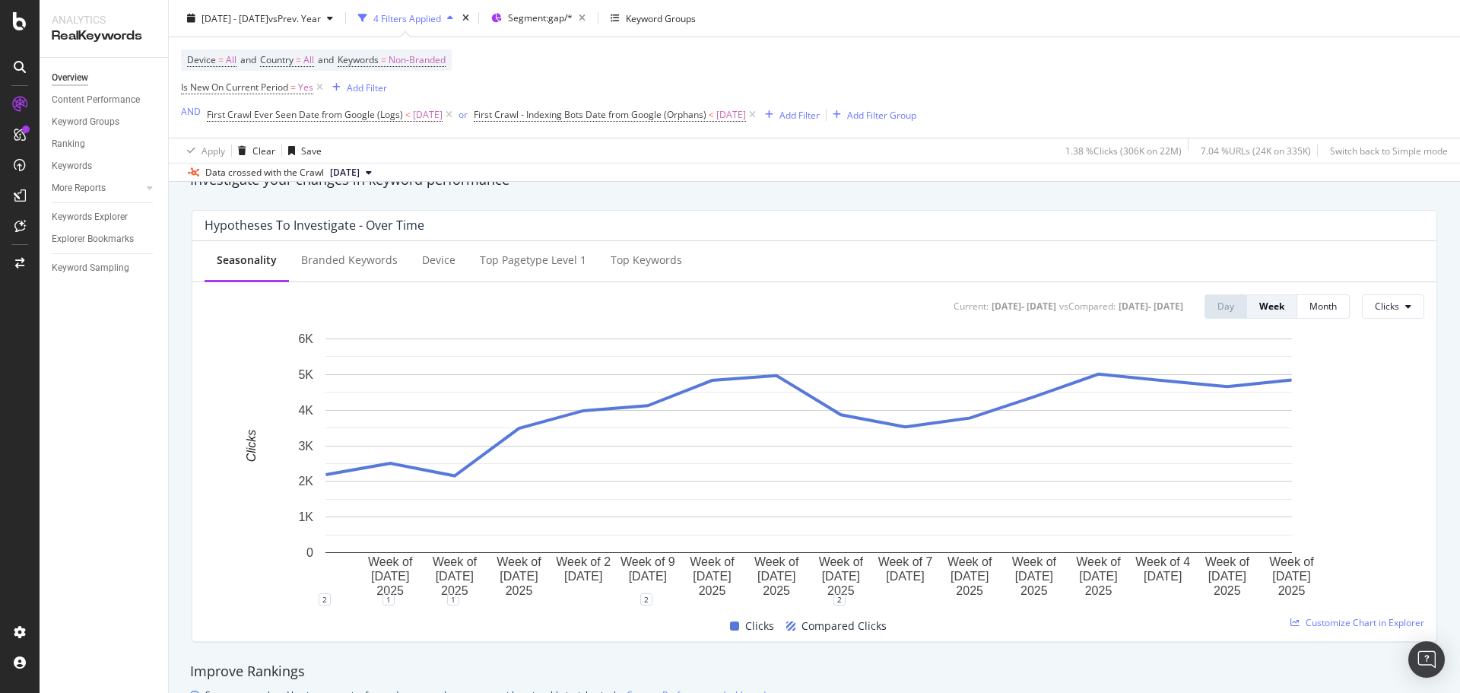
scroll to position [532, 0]
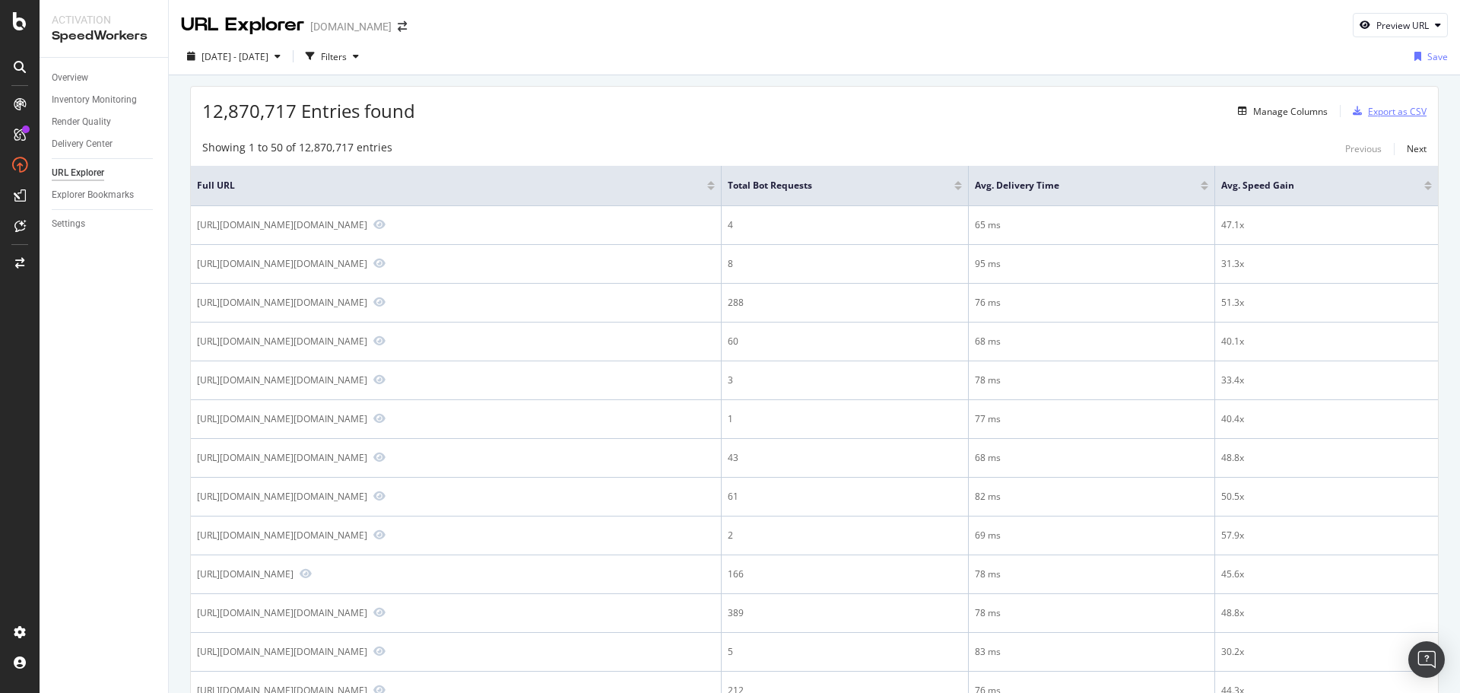
click at [1375, 107] on div "Export as CSV" at bounding box center [1397, 111] width 59 height 13
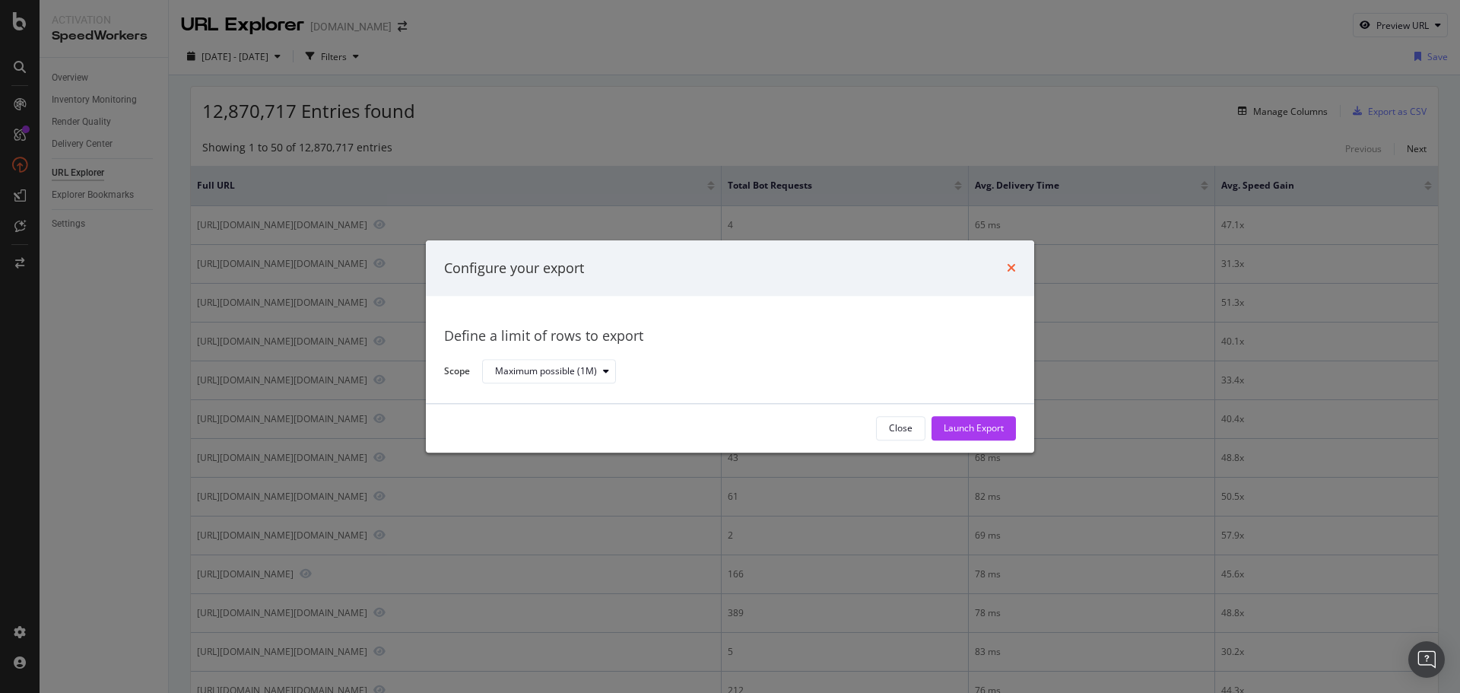
click at [1011, 264] on icon "times" at bounding box center [1011, 268] width 9 height 12
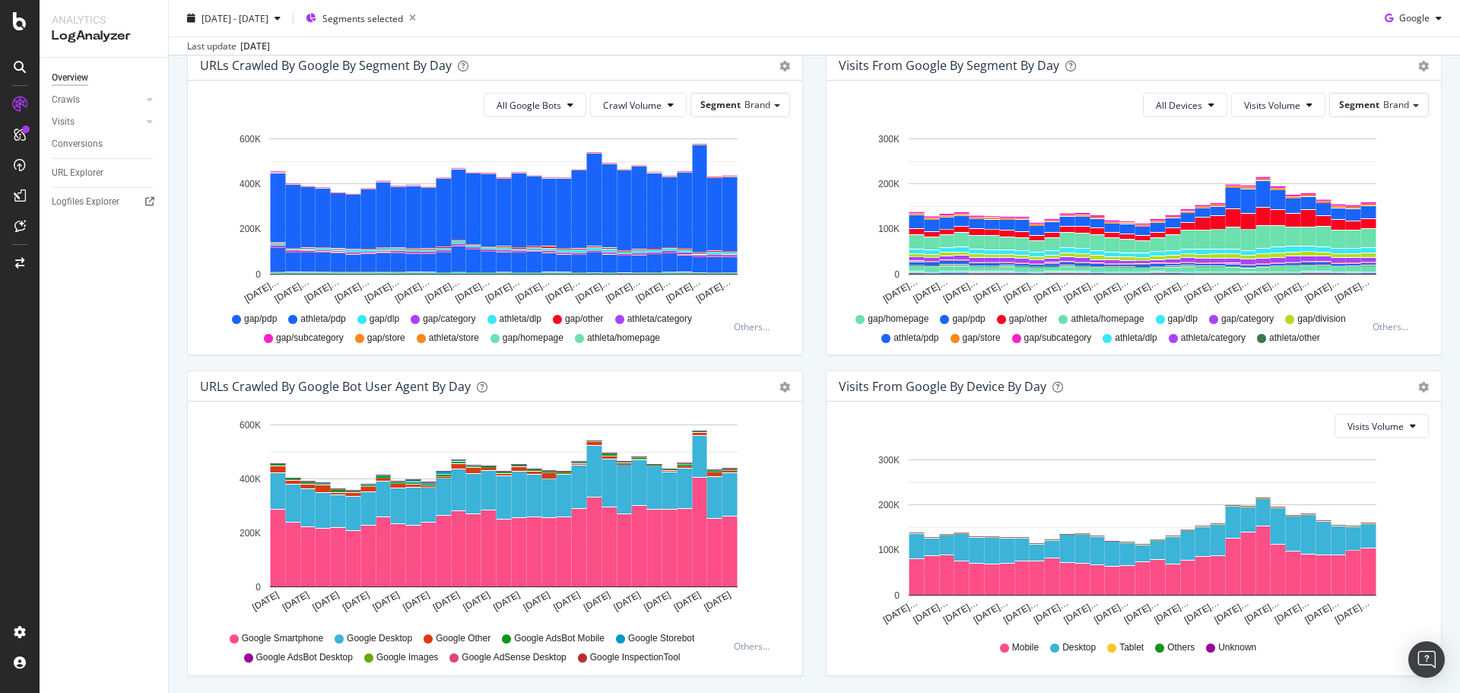
scroll to position [575, 0]
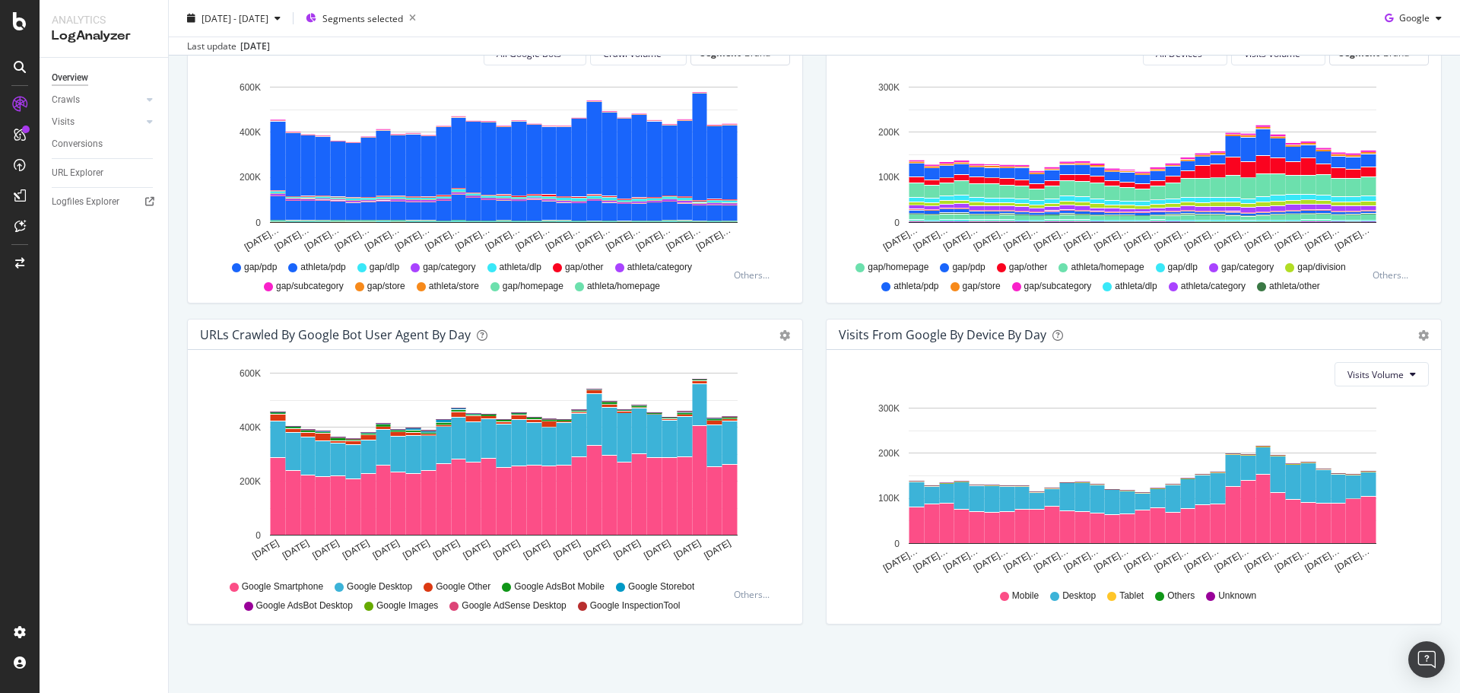
click at [814, 308] on div "Visits from Google By Segment By Day Timeline (by Value) Table All Devices Visi…" at bounding box center [1133, 158] width 639 height 321
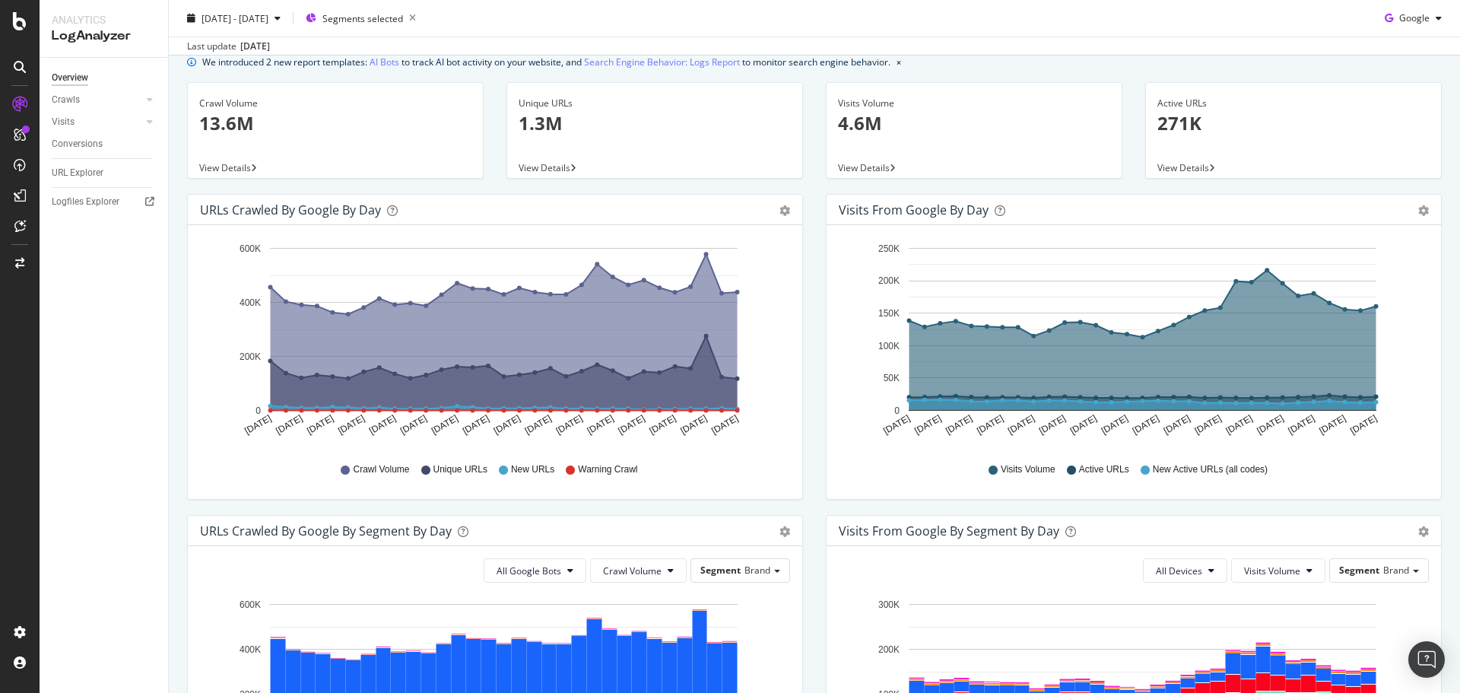
scroll to position [0, 0]
